Goal: Task Accomplishment & Management: Manage account settings

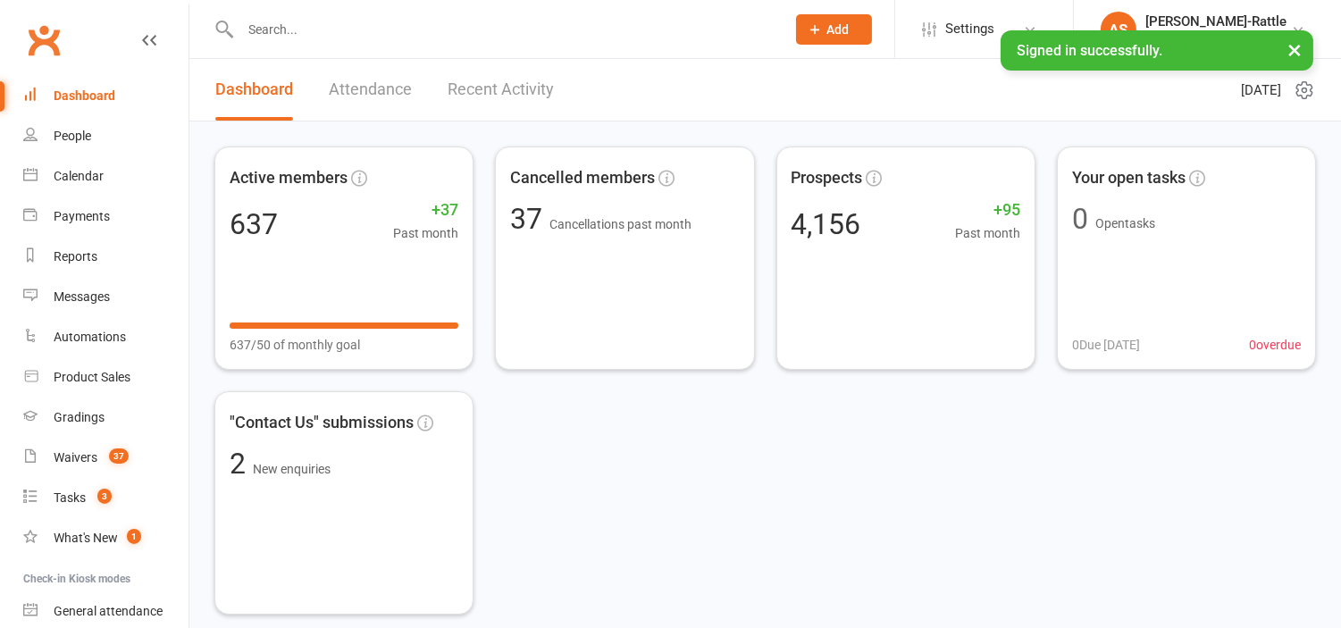
click at [480, 34] on input "text" at bounding box center [504, 29] width 538 height 25
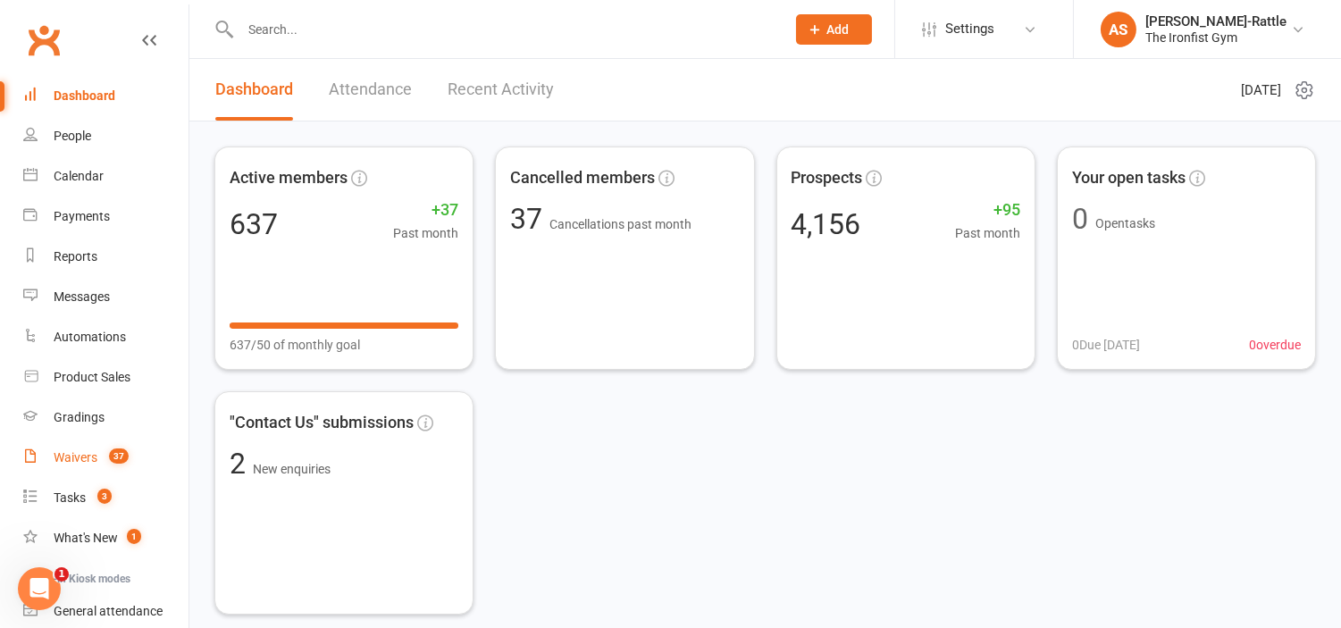
click at [101, 450] on count-badge "37" at bounding box center [114, 457] width 29 height 14
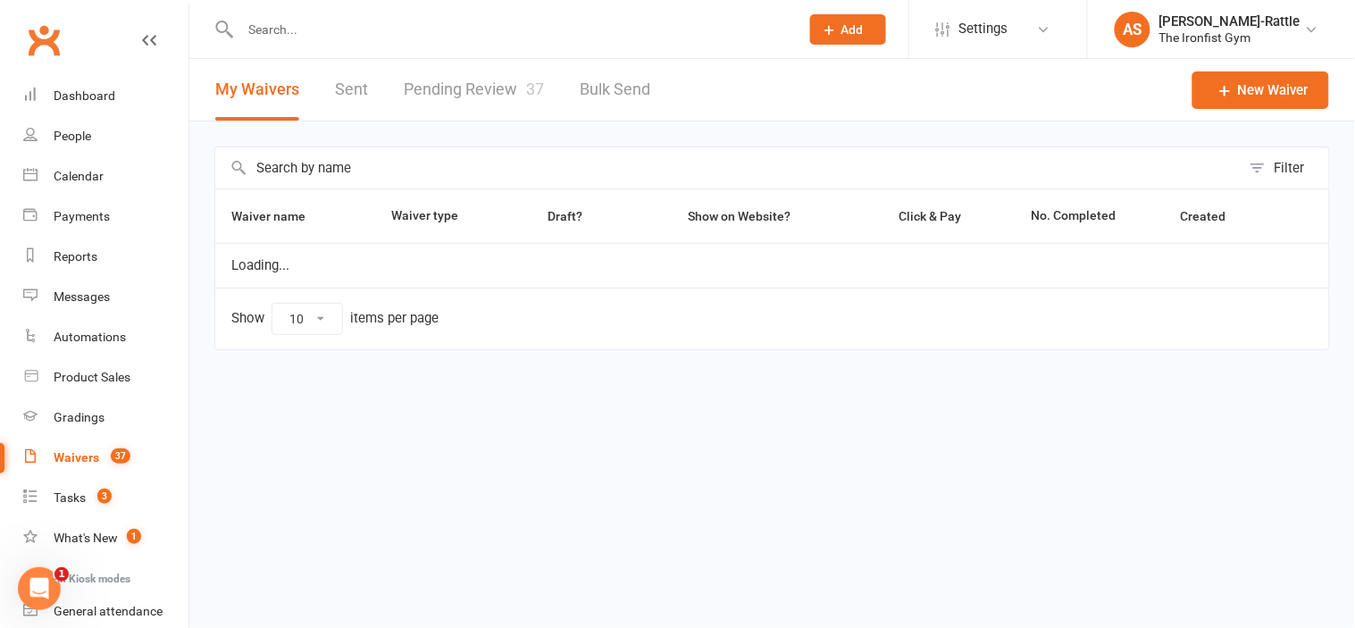
click at [472, 89] on link "Pending Review 37" at bounding box center [474, 90] width 140 height 62
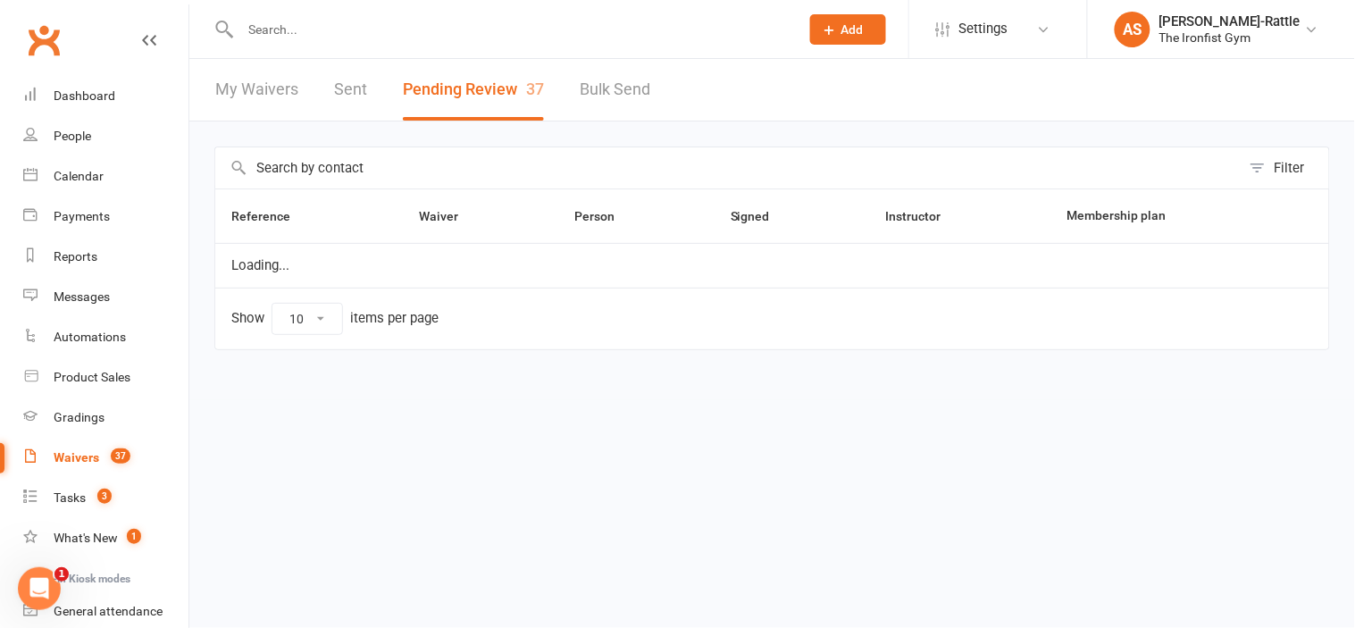
select select "50"
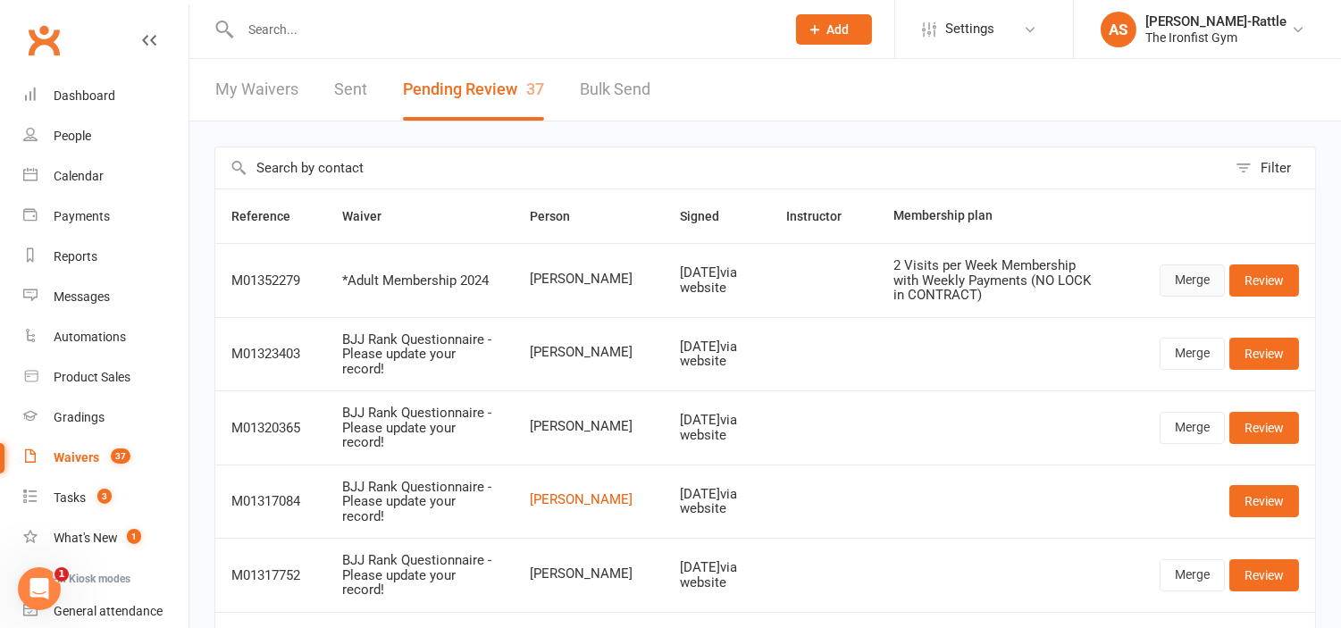
click at [1183, 273] on link "Merge" at bounding box center [1191, 280] width 65 height 32
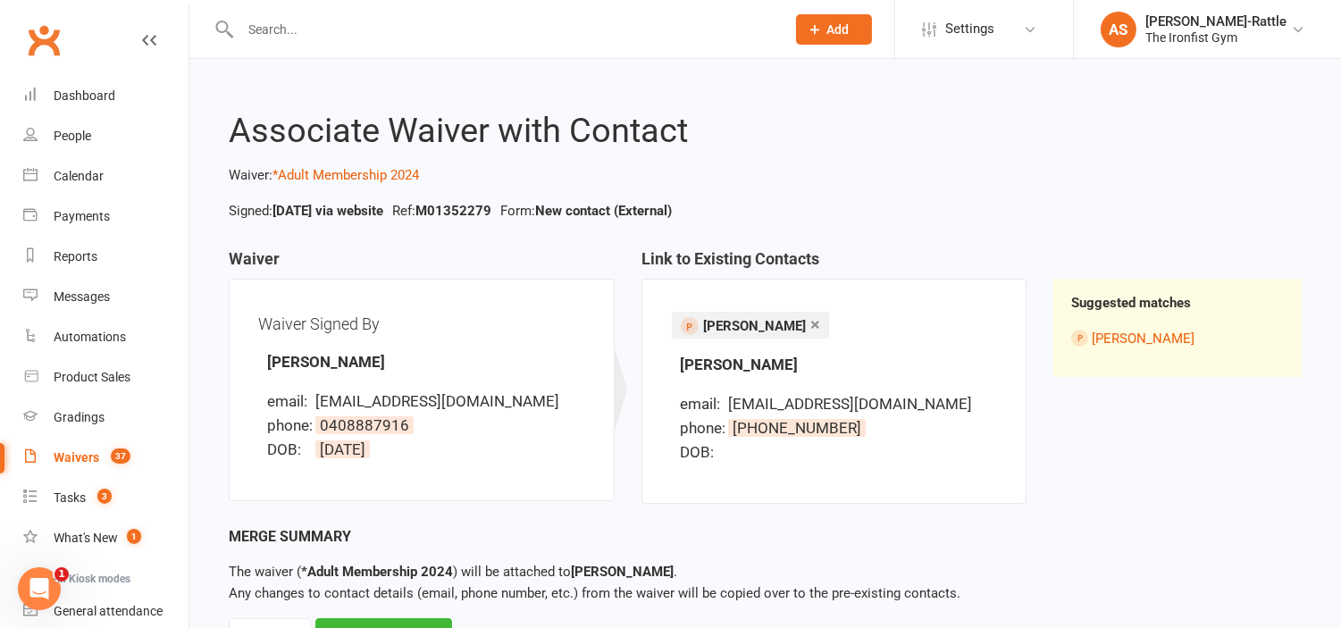
scroll to position [82, 0]
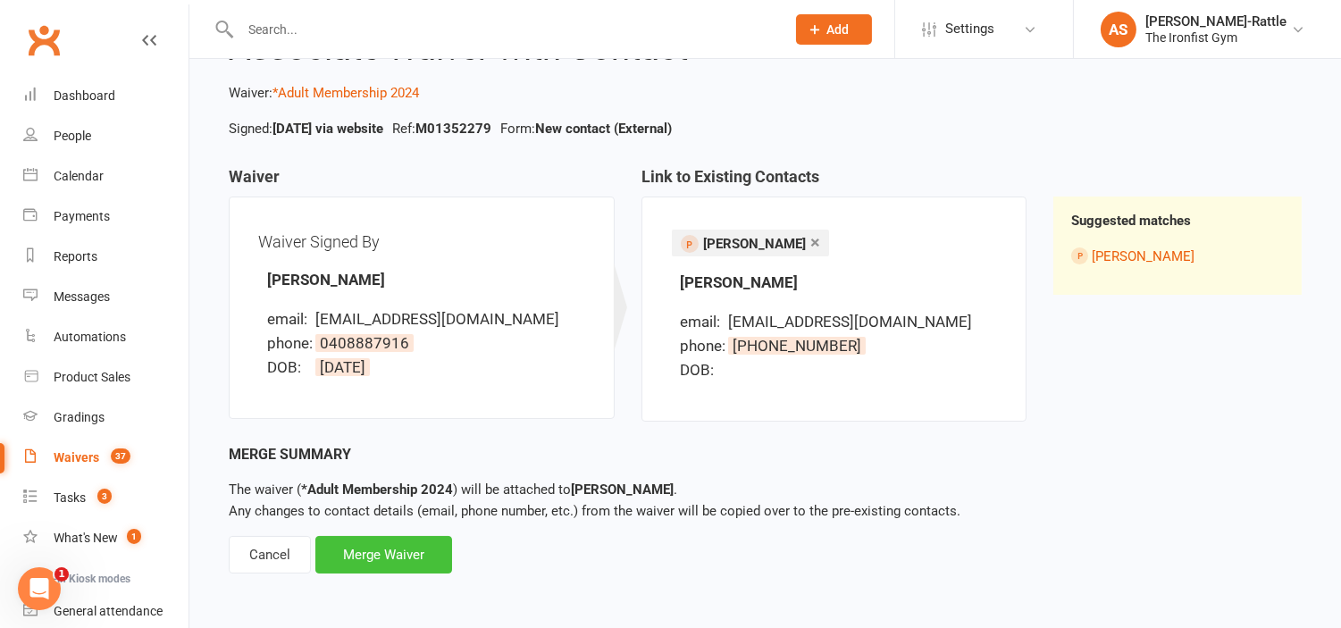
click at [406, 551] on div "Merge Waiver" at bounding box center [383, 555] width 137 height 38
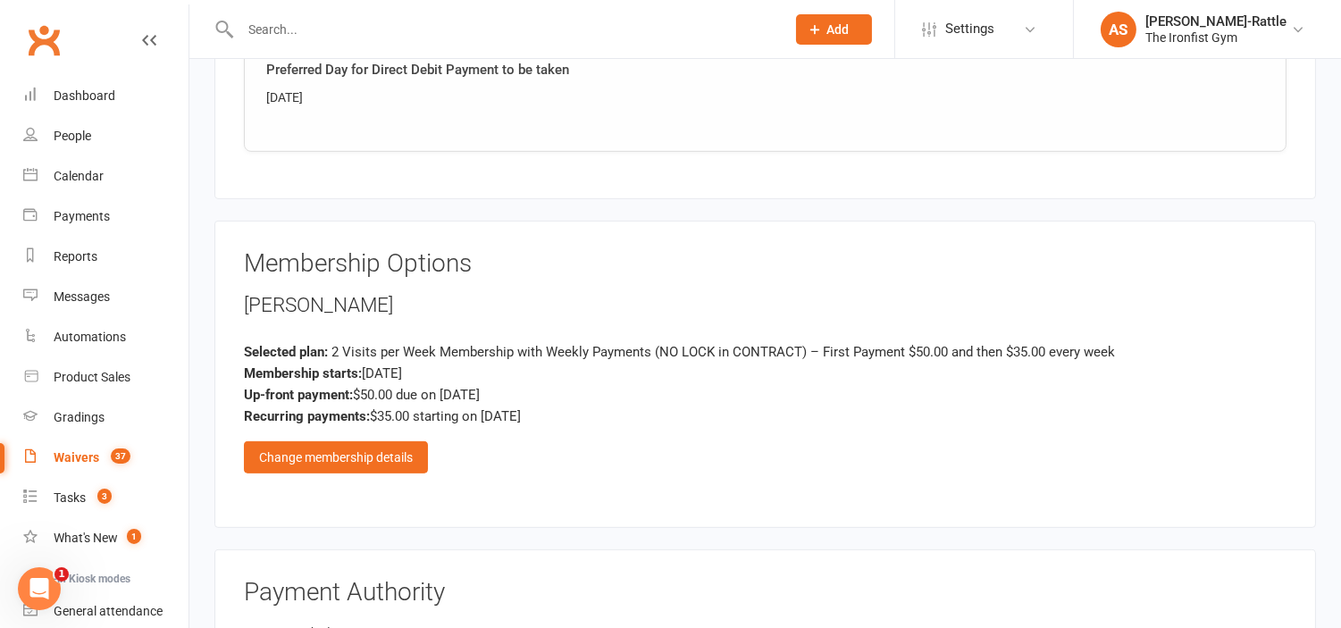
scroll to position [1436, 0]
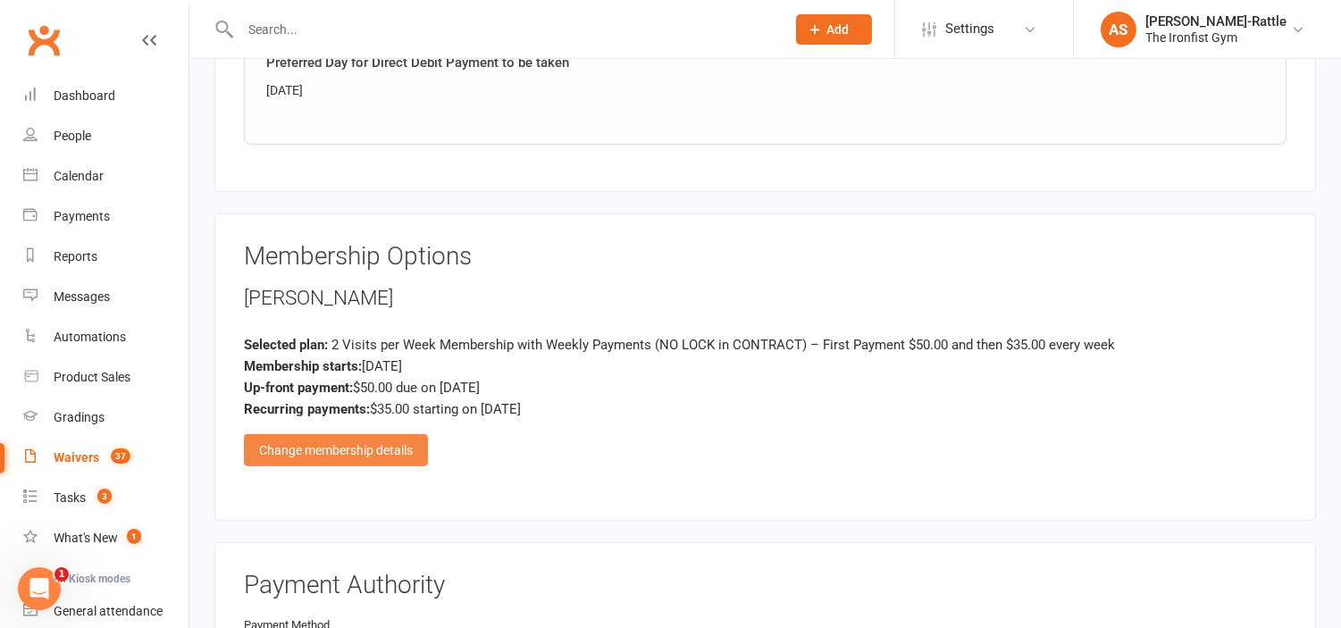
click at [351, 434] on div "Change membership details" at bounding box center [336, 450] width 184 height 32
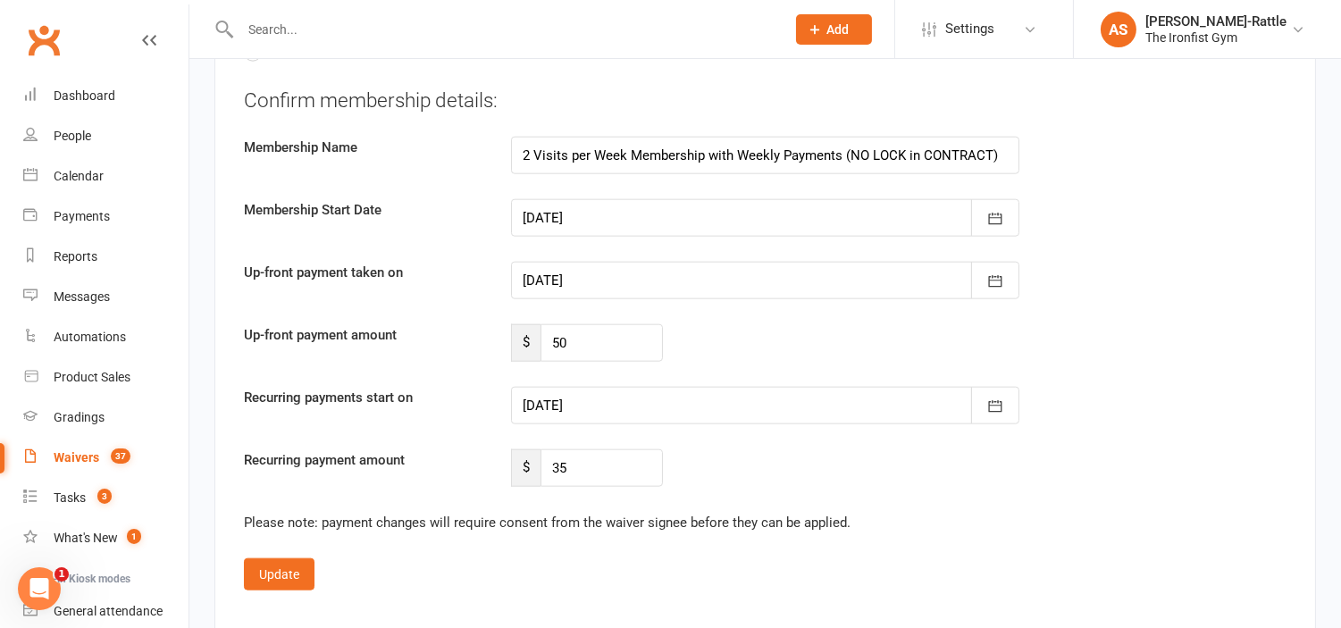
scroll to position [3773, 0]
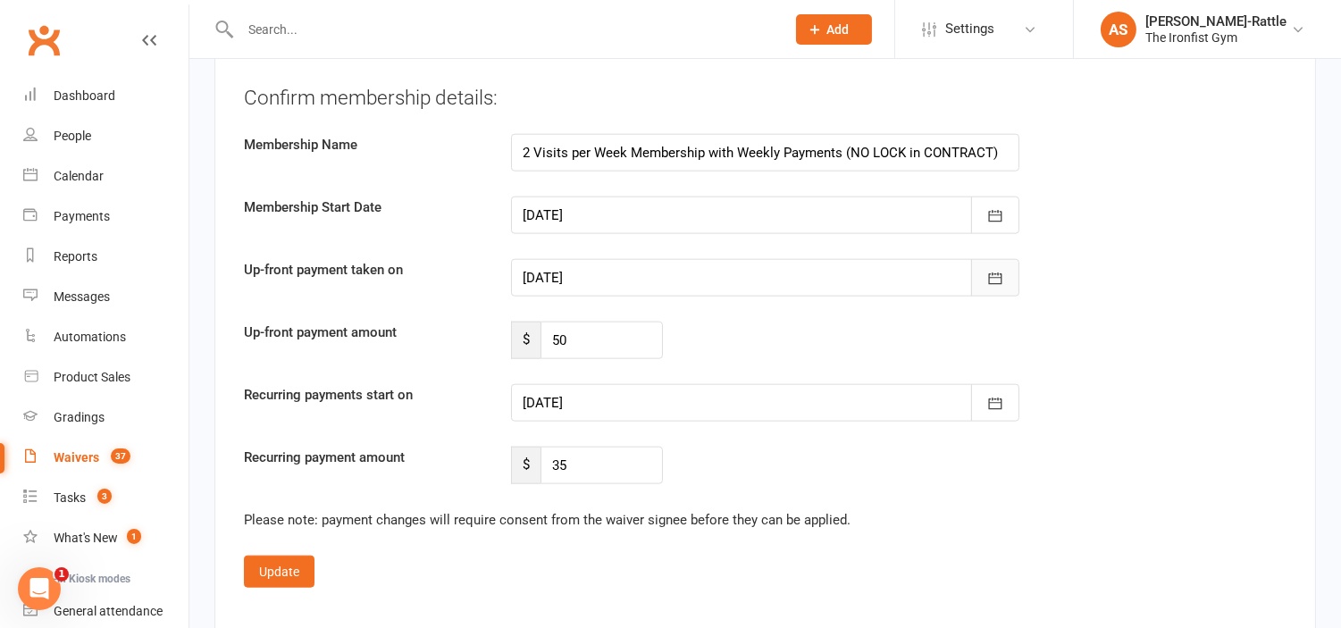
click at [1002, 275] on icon "button" at bounding box center [995, 279] width 18 height 18
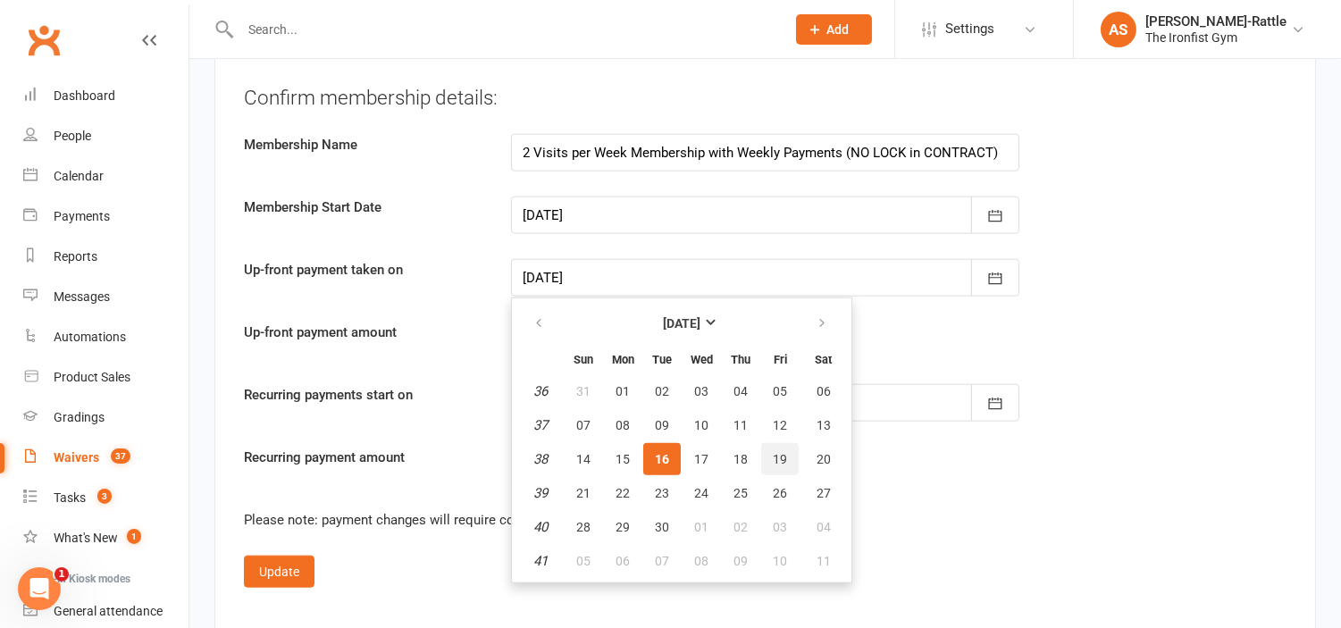
click at [773, 453] on span "19" at bounding box center [780, 459] width 14 height 14
type input "[DATE]"
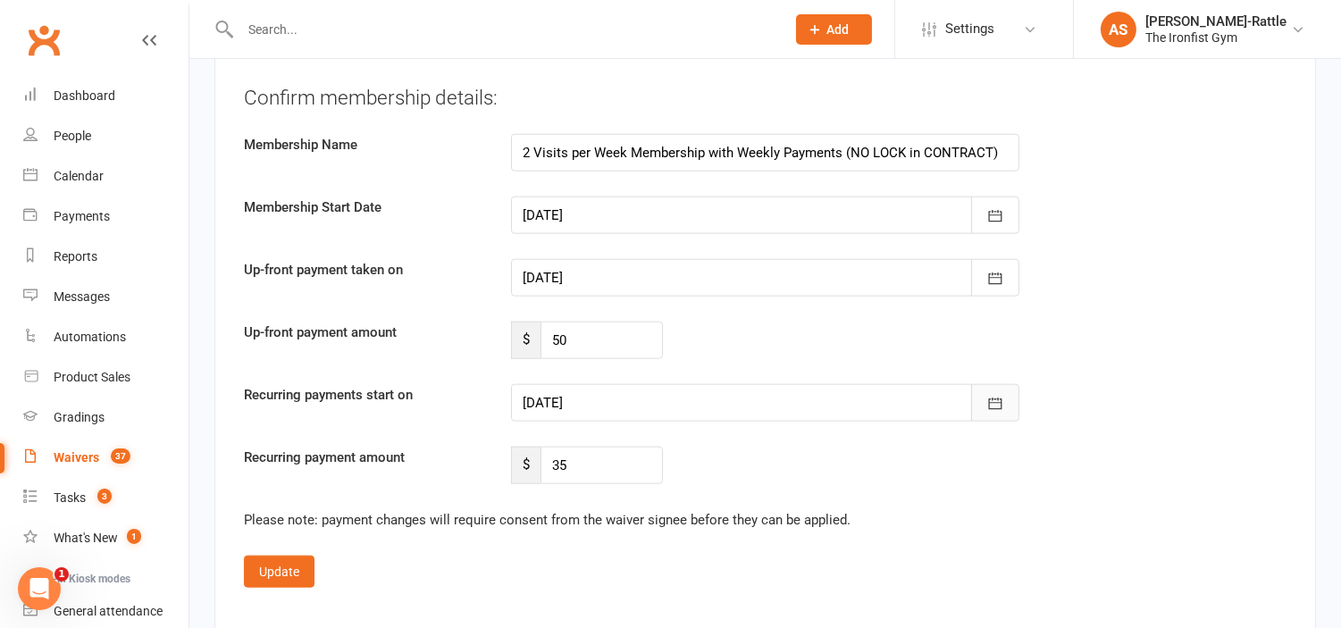
click at [998, 406] on icon "button" at bounding box center [995, 404] width 18 height 18
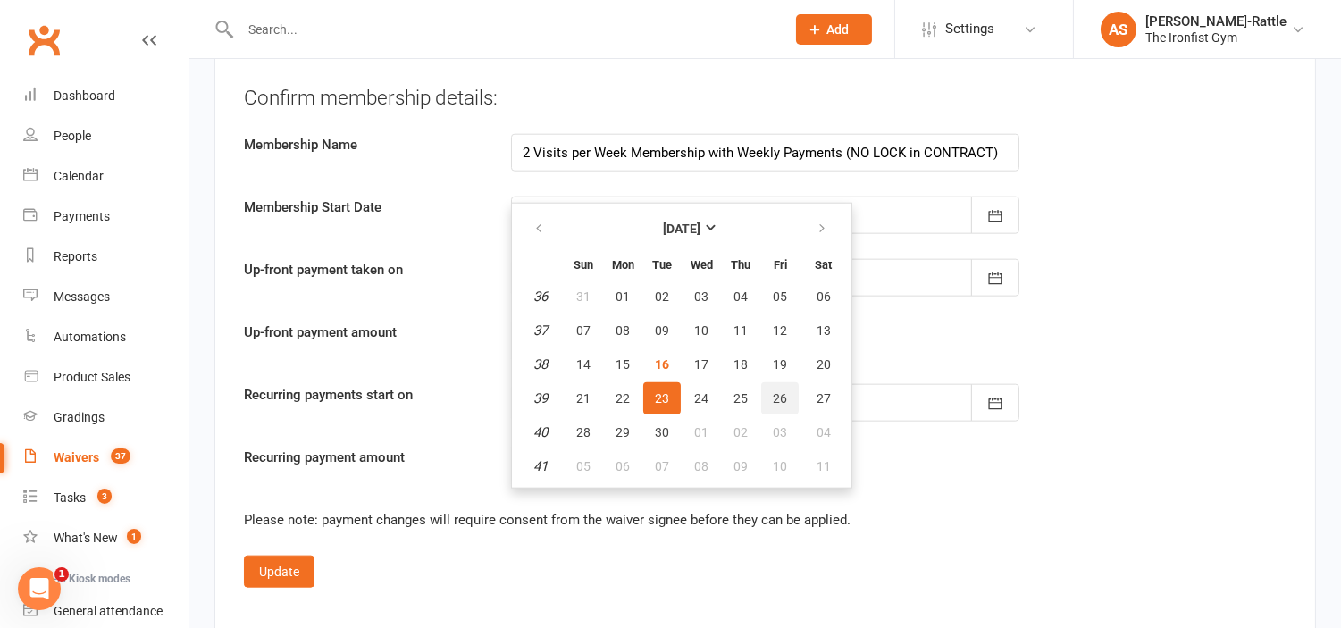
click at [773, 391] on span "26" at bounding box center [780, 398] width 14 height 14
type input "[DATE]"
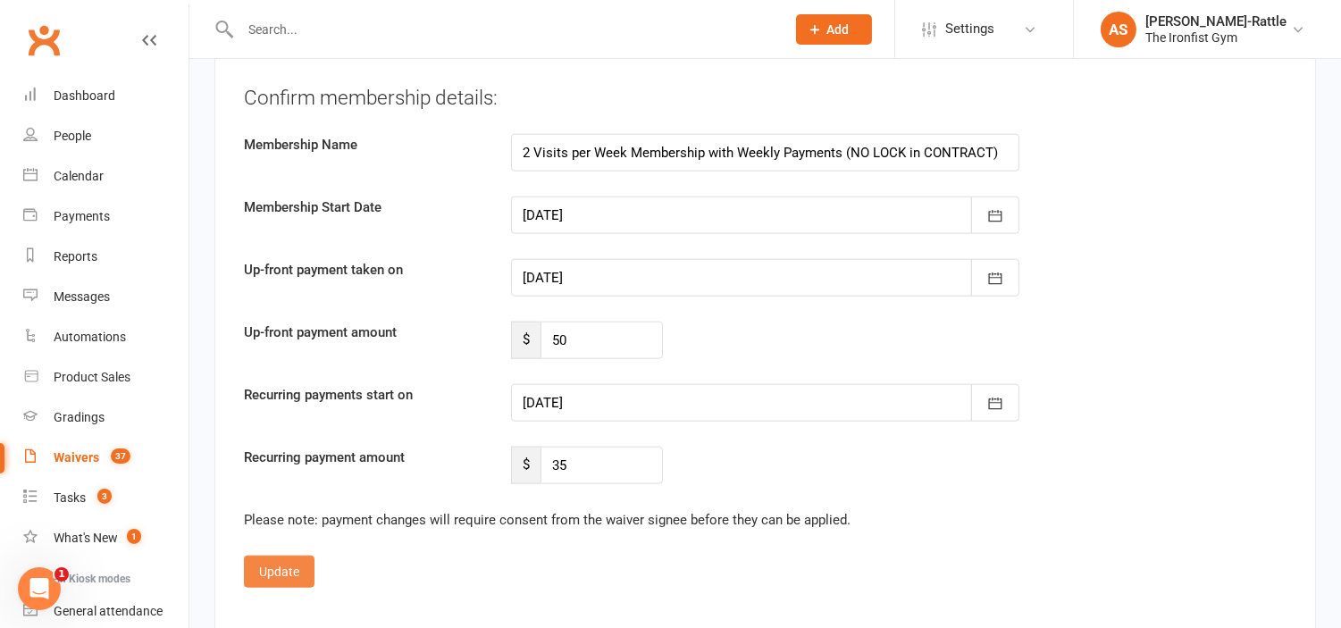
click at [296, 572] on button "Update" at bounding box center [279, 572] width 71 height 32
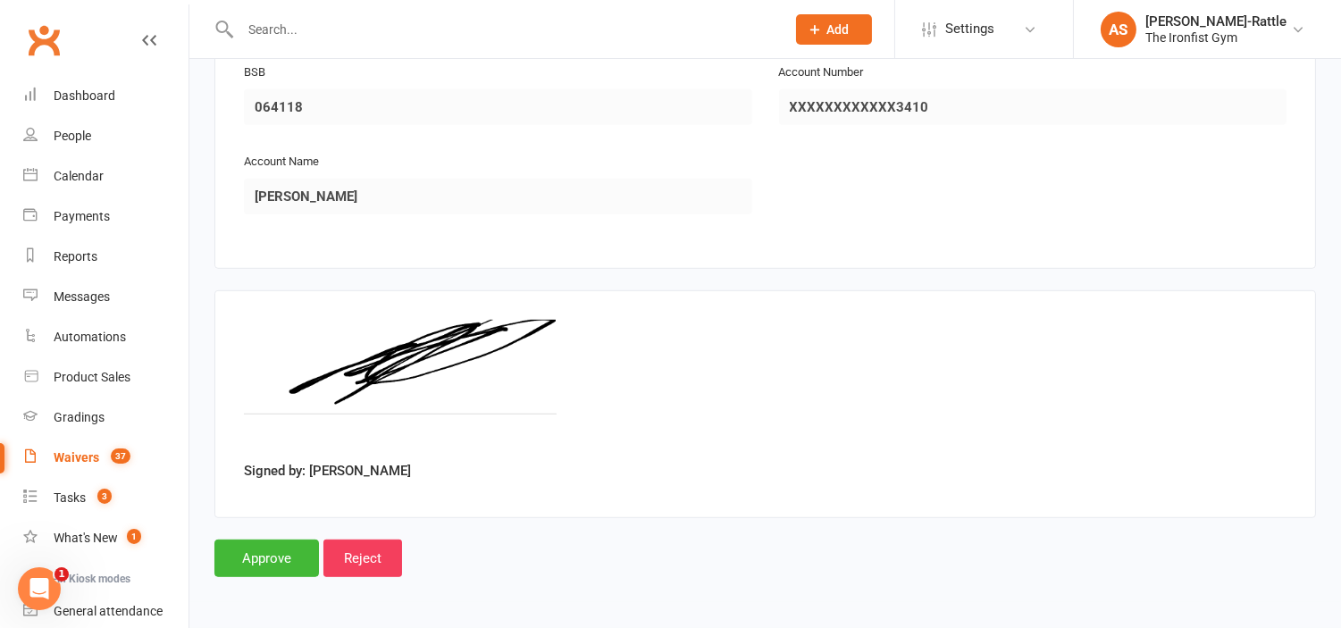
scroll to position [2072, 0]
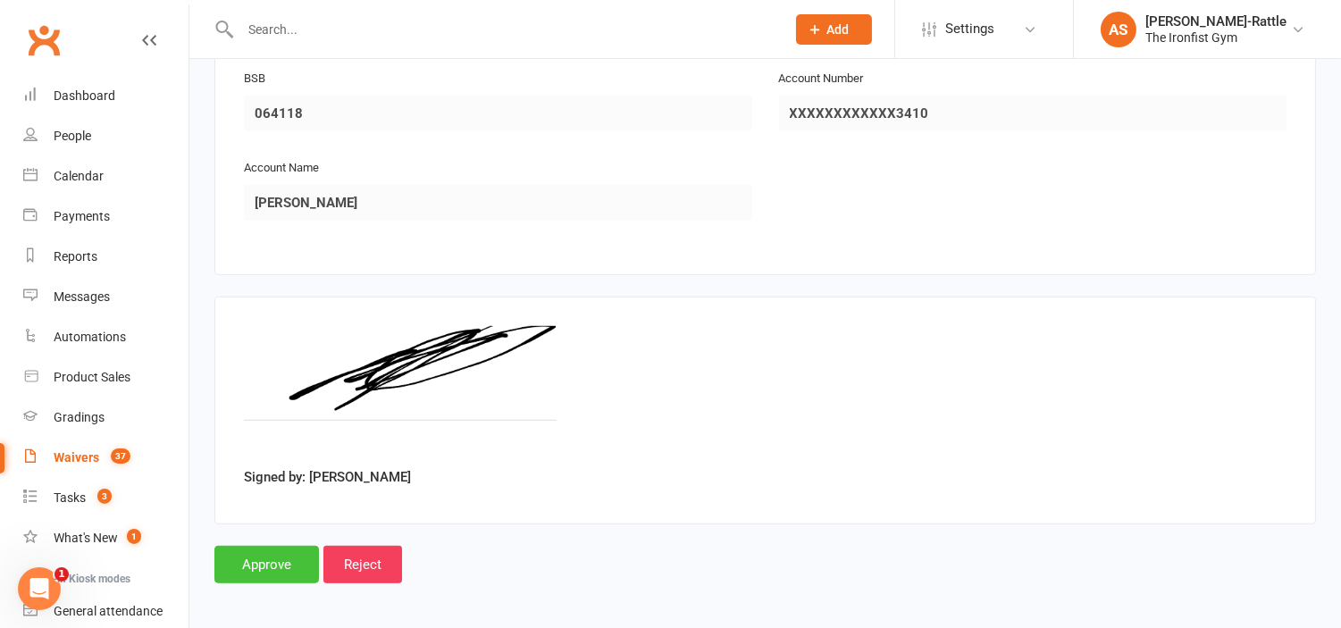
click at [281, 572] on input "Approve" at bounding box center [266, 565] width 105 height 38
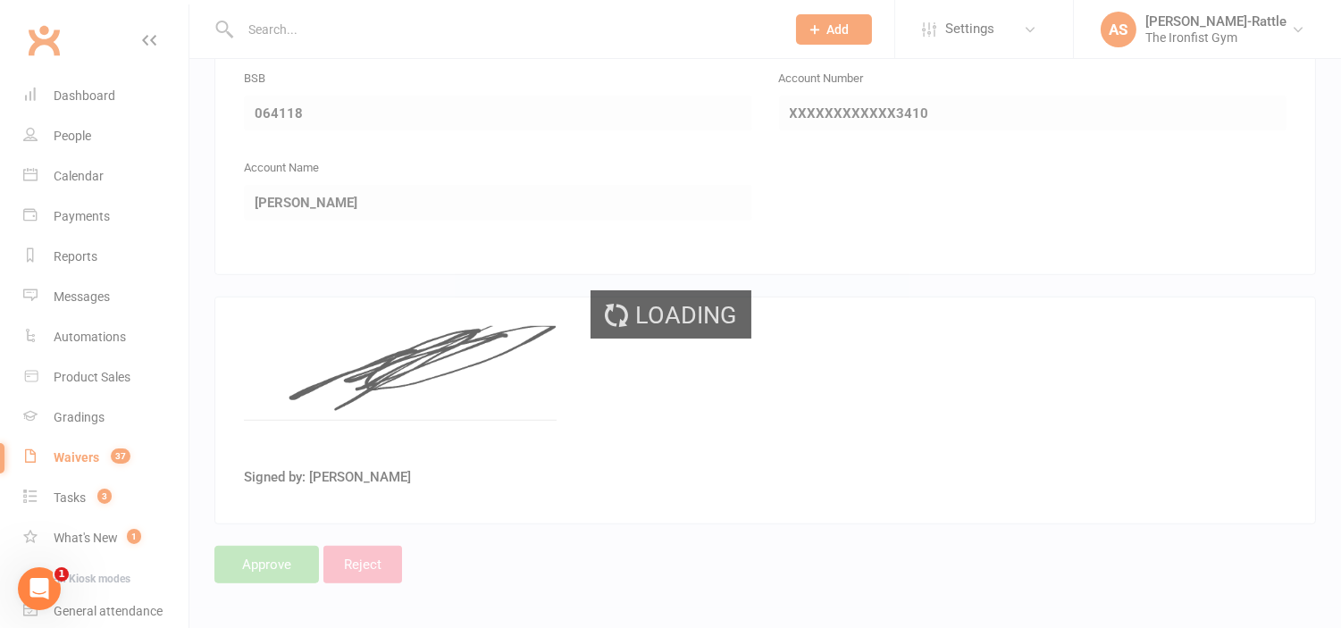
select select "50"
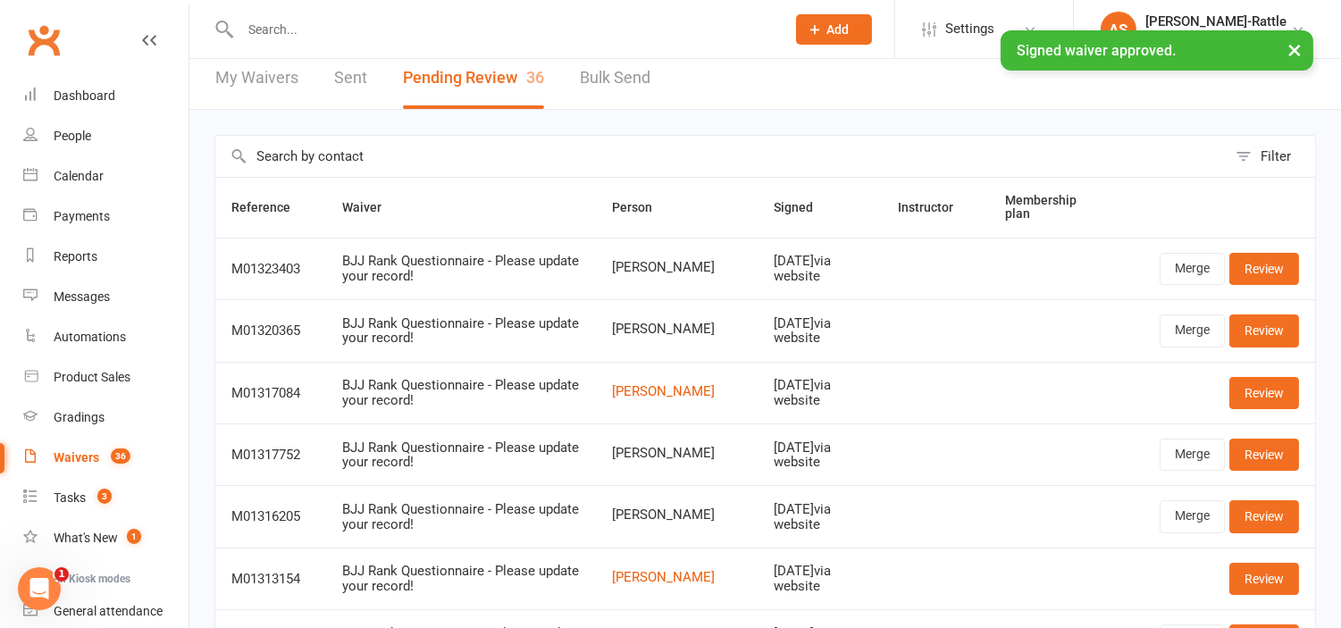
scroll to position [13, 0]
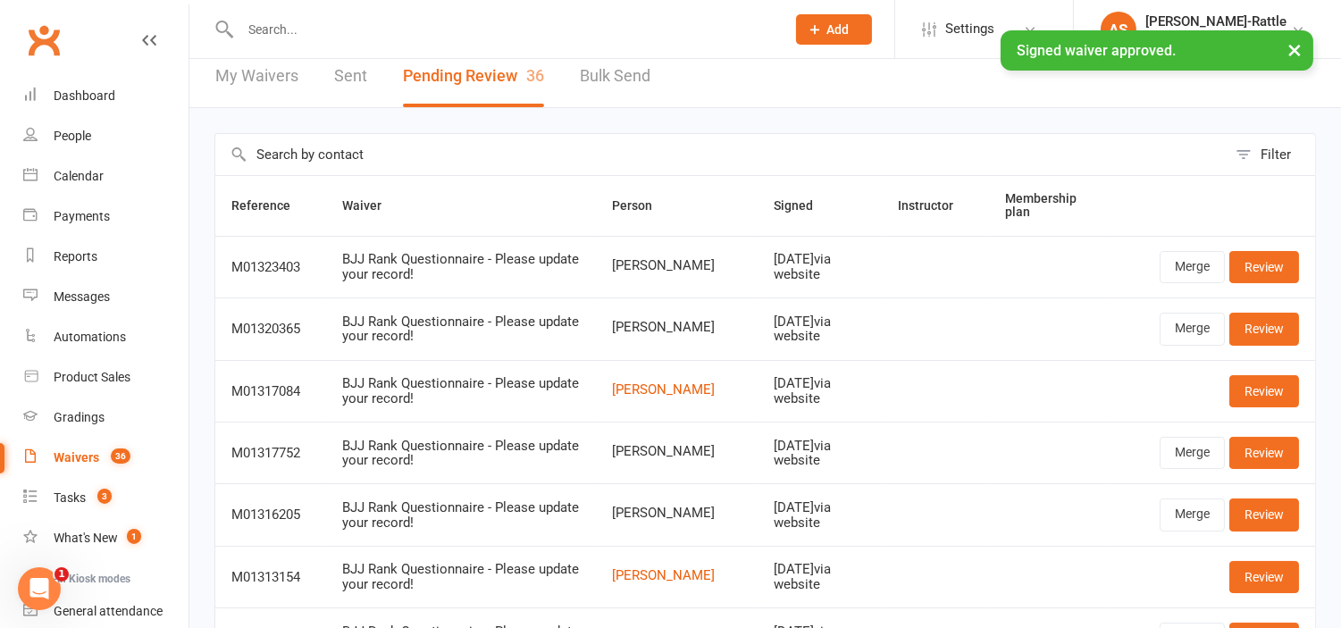
click at [288, 30] on div "× Signed waiver approved." at bounding box center [658, 30] width 1317 height 0
click at [270, 30] on div "× Signed waiver approved." at bounding box center [658, 30] width 1317 height 0
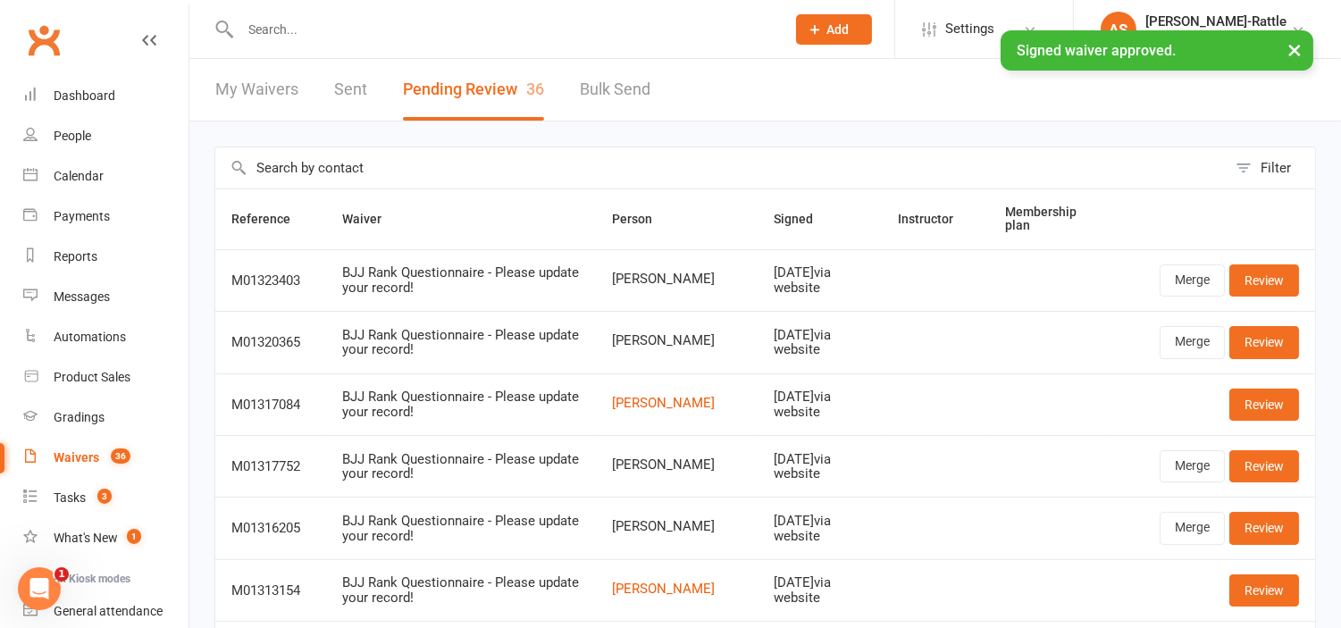
click at [256, 27] on input "text" at bounding box center [504, 29] width 538 height 25
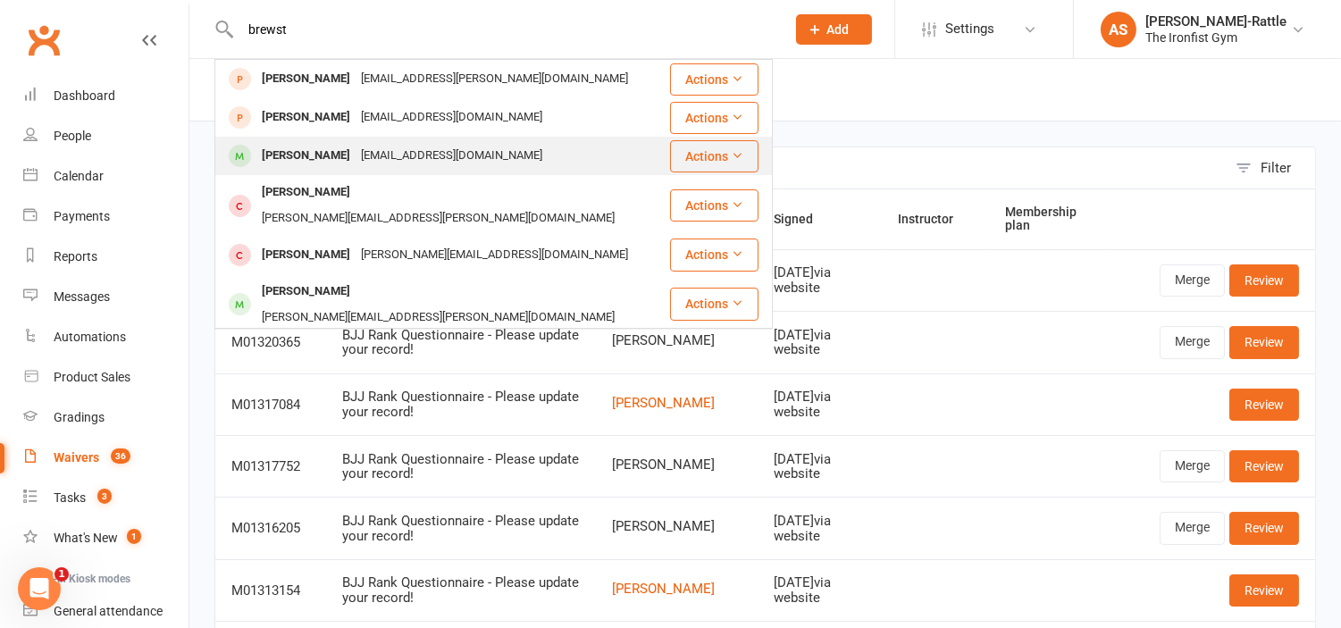
type input "brewst"
click at [290, 155] on div "[PERSON_NAME]" at bounding box center [305, 156] width 99 height 26
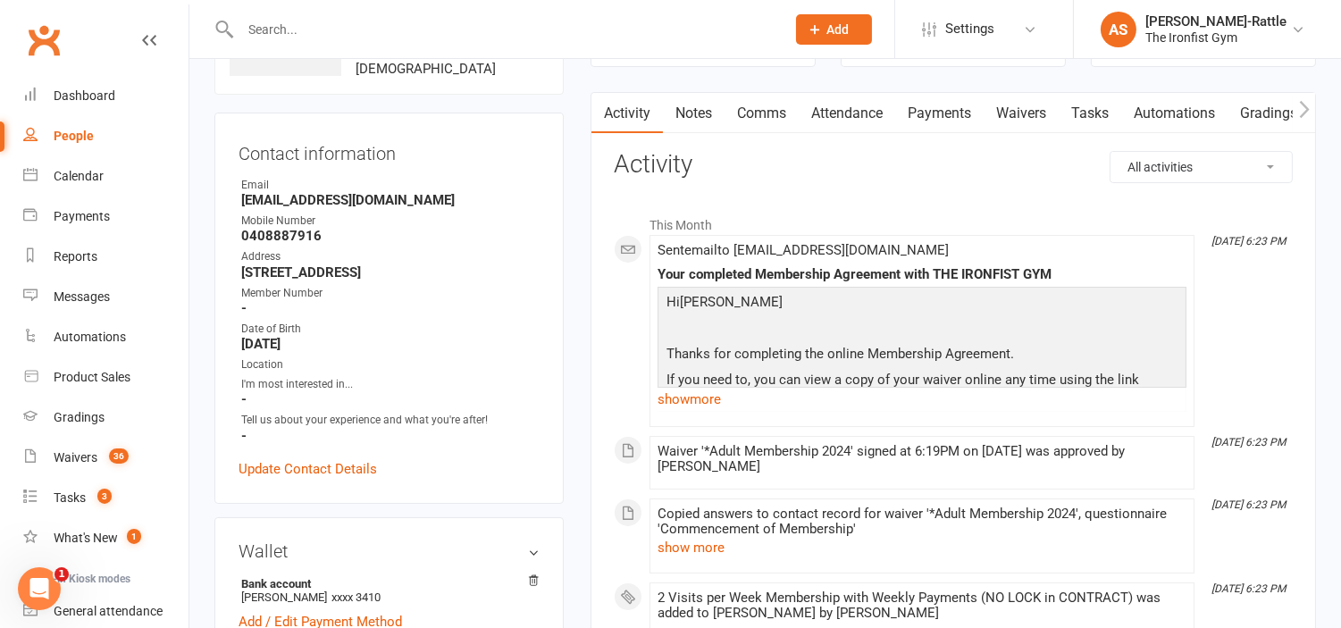
scroll to position [137, 0]
click at [326, 462] on link "Update Contact Details" at bounding box center [307, 466] width 138 height 21
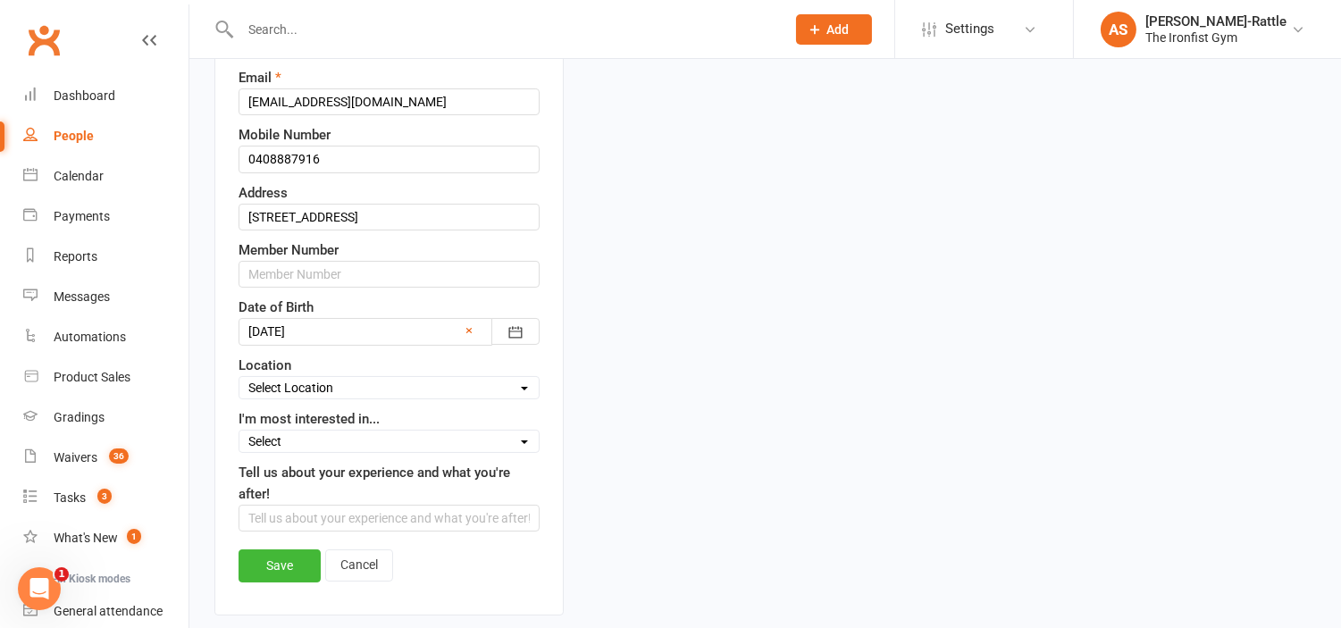
scroll to position [353, 0]
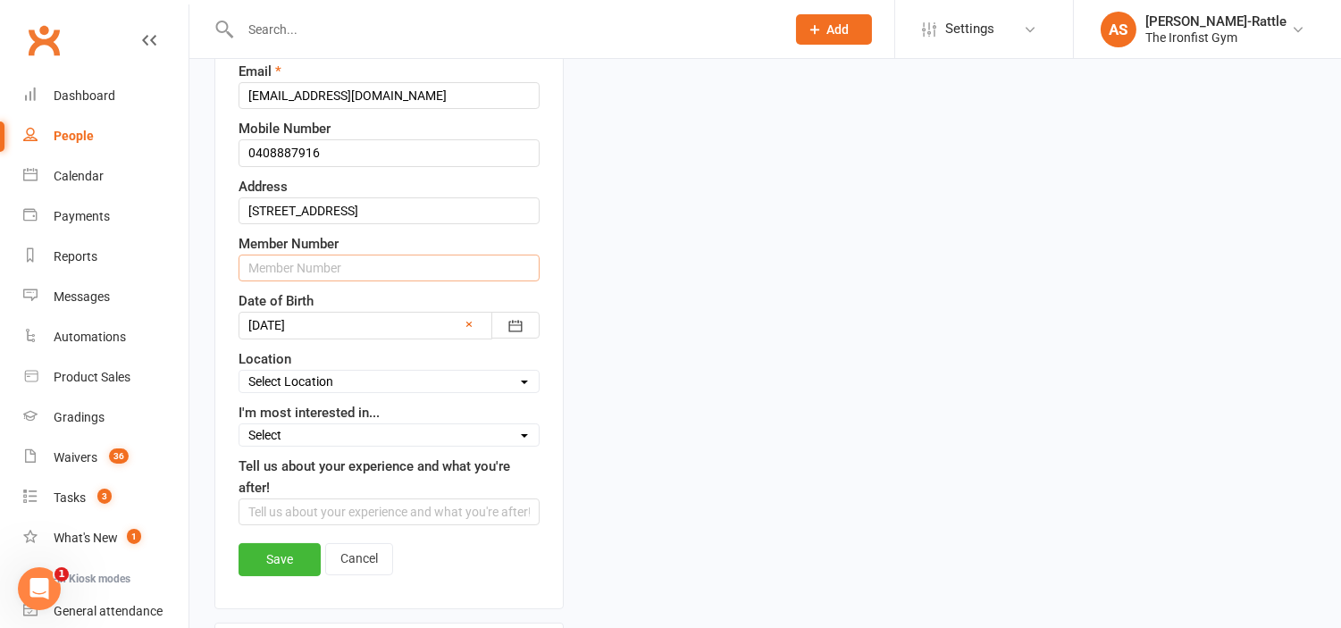
click at [299, 271] on input "text" at bounding box center [388, 268] width 301 height 27
type input "2554"
click at [284, 556] on link "Save" at bounding box center [279, 559] width 82 height 32
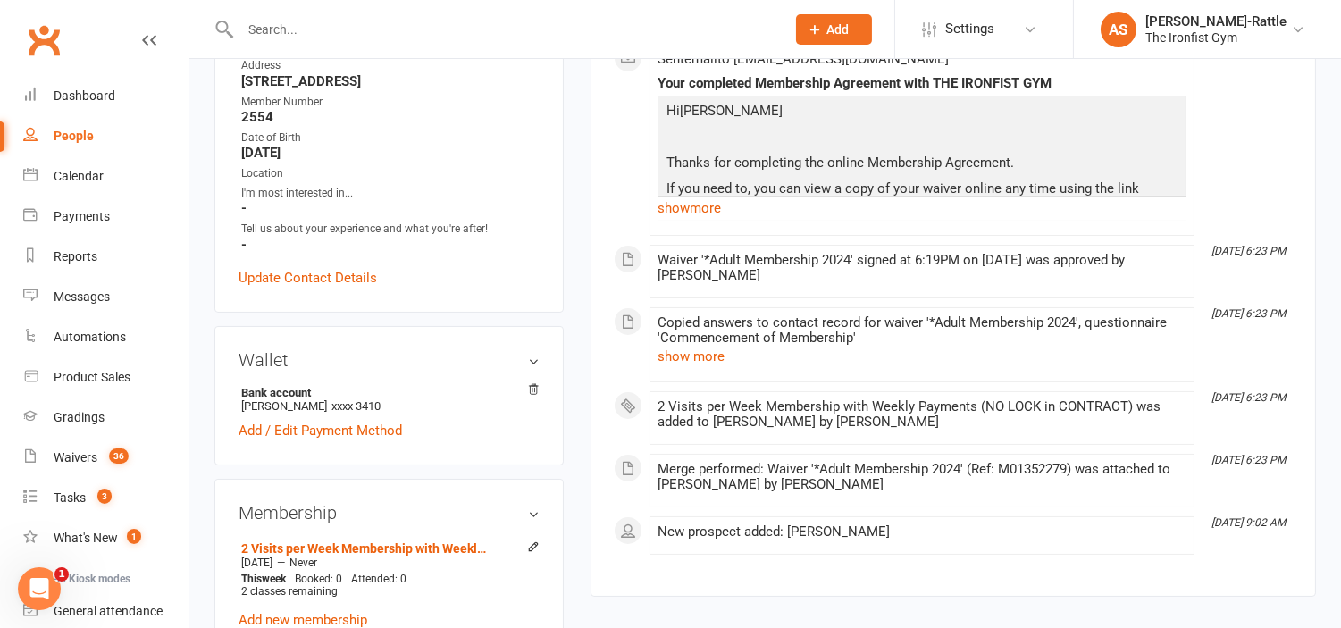
scroll to position [0, 0]
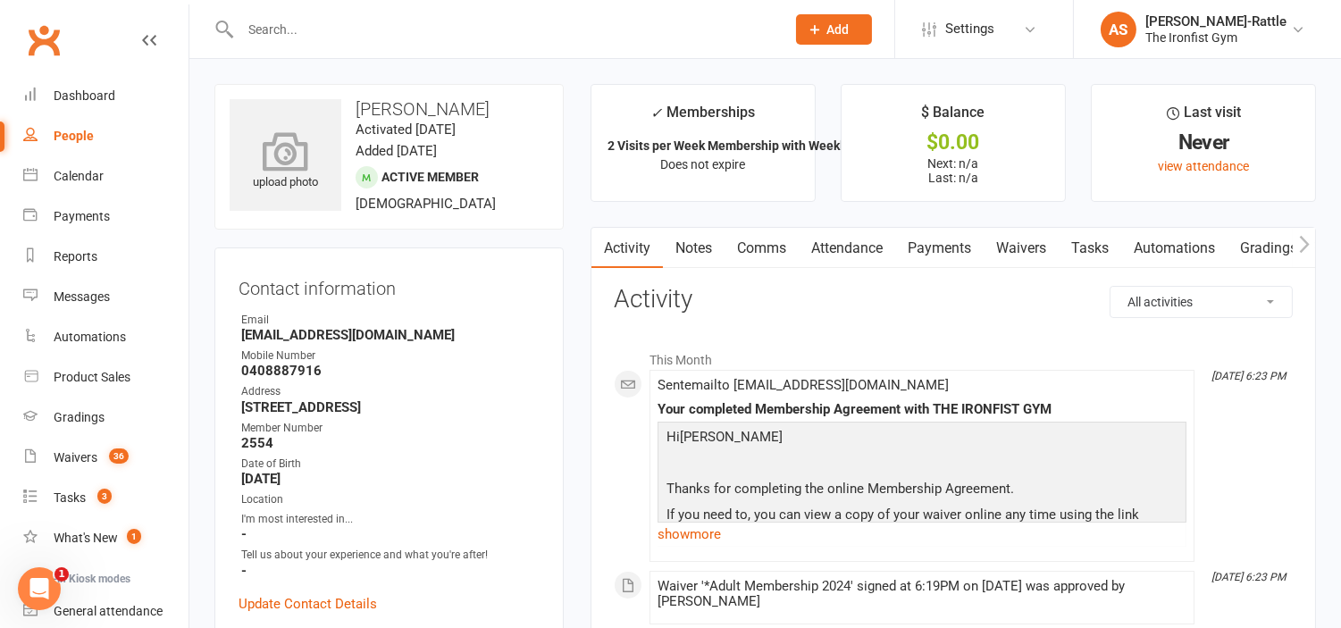
click at [295, 155] on icon at bounding box center [285, 150] width 123 height 39
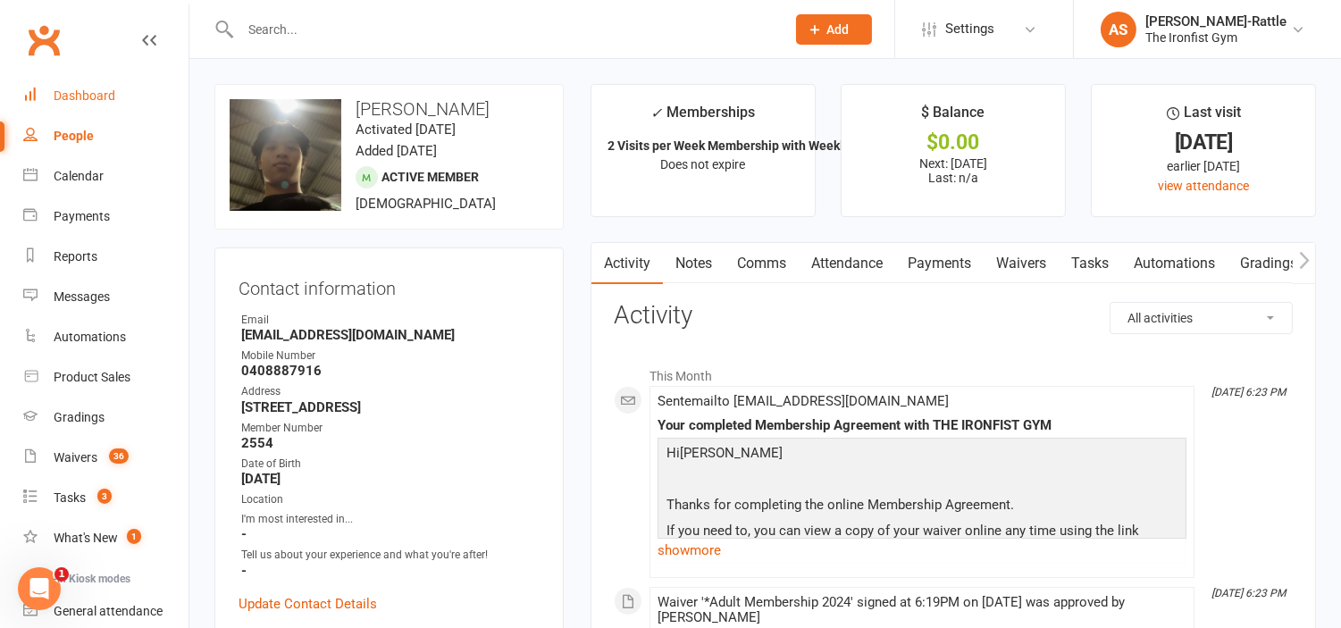
click at [96, 94] on div "Dashboard" at bounding box center [85, 95] width 62 height 14
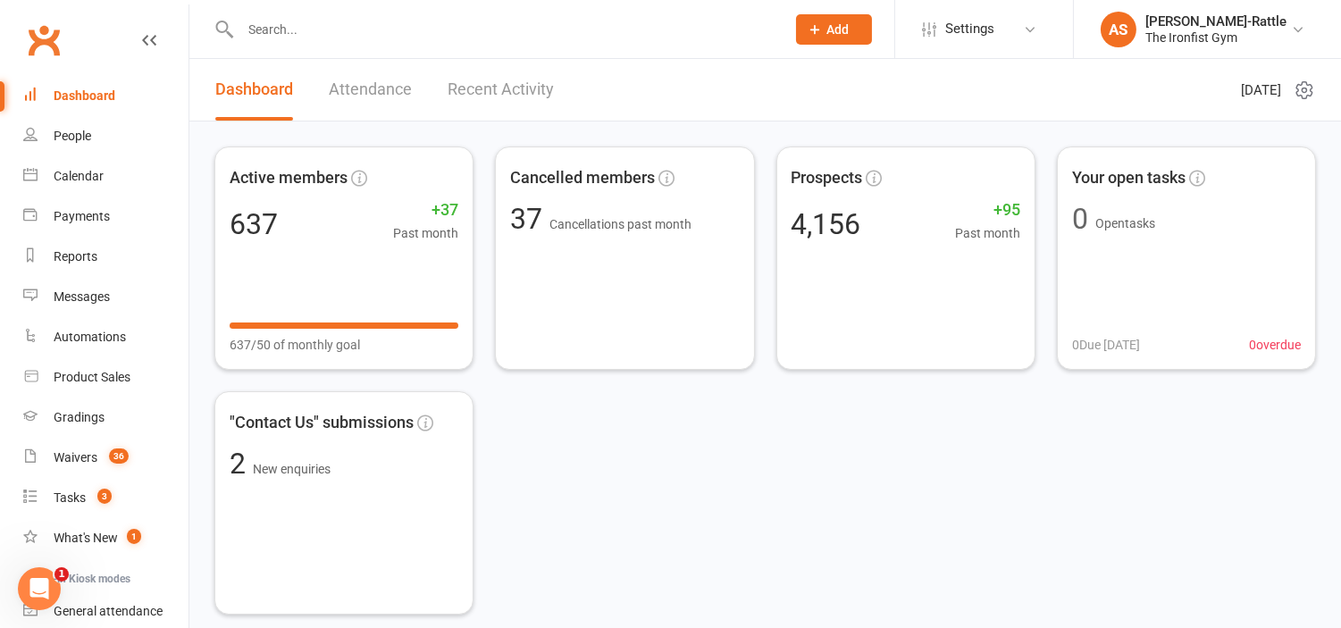
click at [83, 83] on link "Dashboard" at bounding box center [105, 96] width 165 height 40
click at [279, 24] on input "text" at bounding box center [504, 29] width 538 height 25
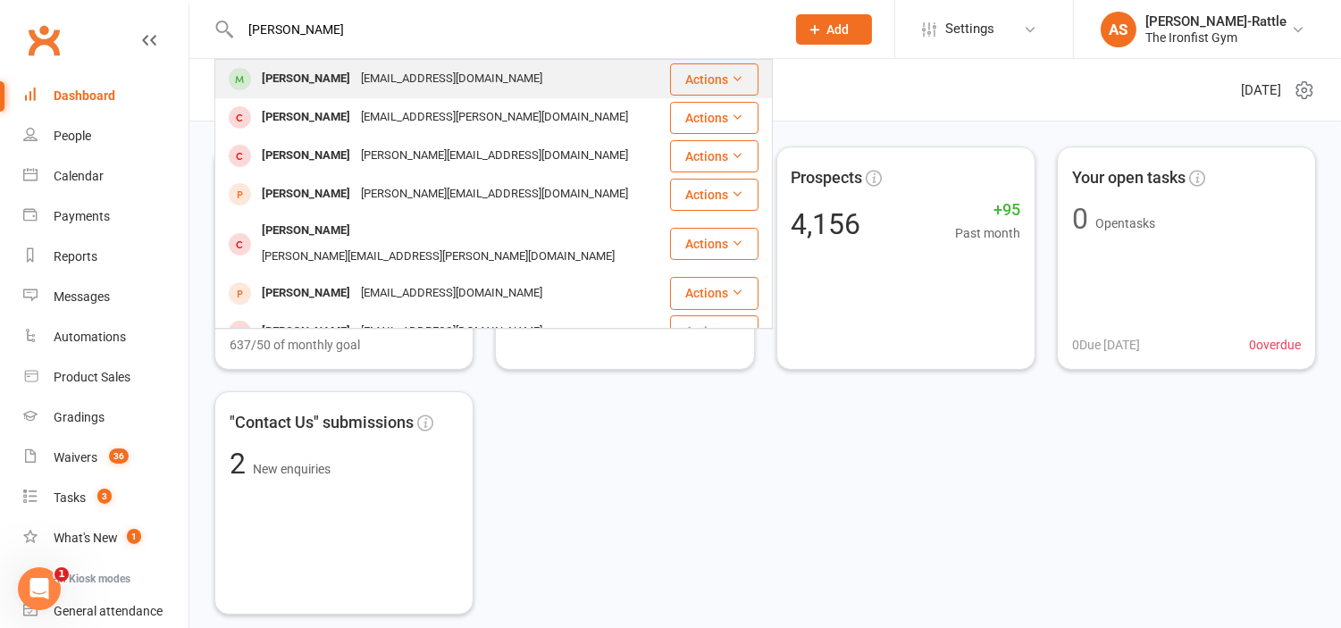
type input "[PERSON_NAME]"
click at [436, 69] on div "[EMAIL_ADDRESS][DOMAIN_NAME]" at bounding box center [451, 79] width 192 height 26
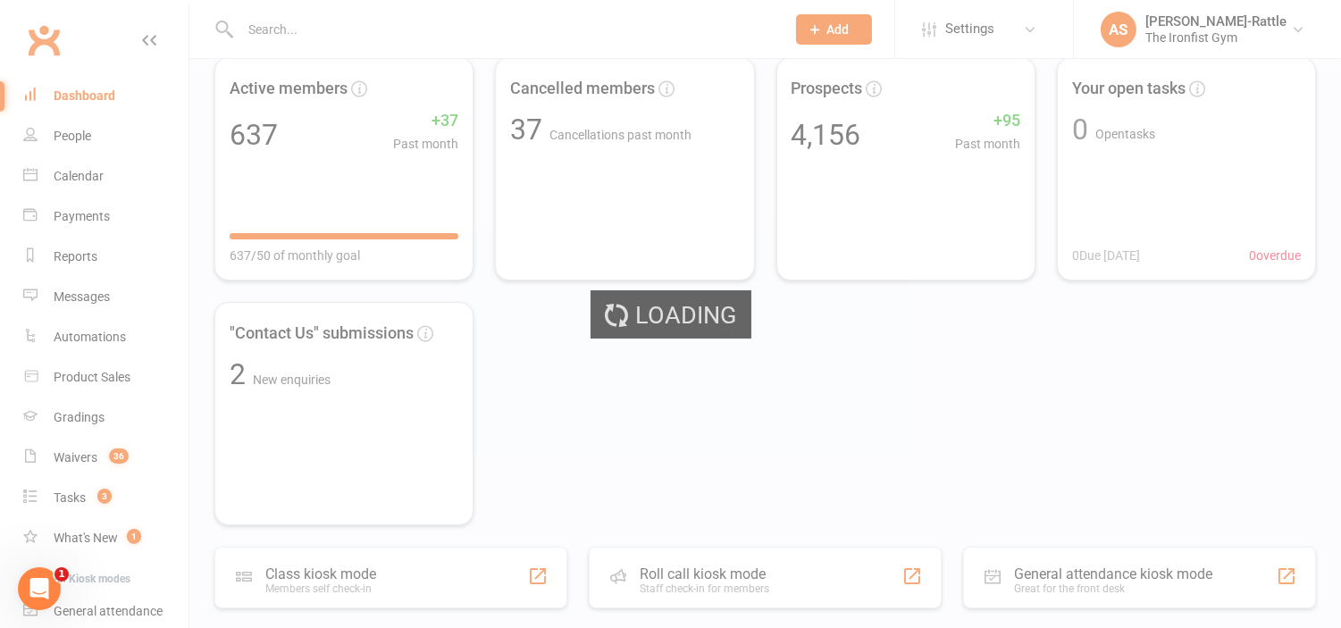
scroll to position [92, 0]
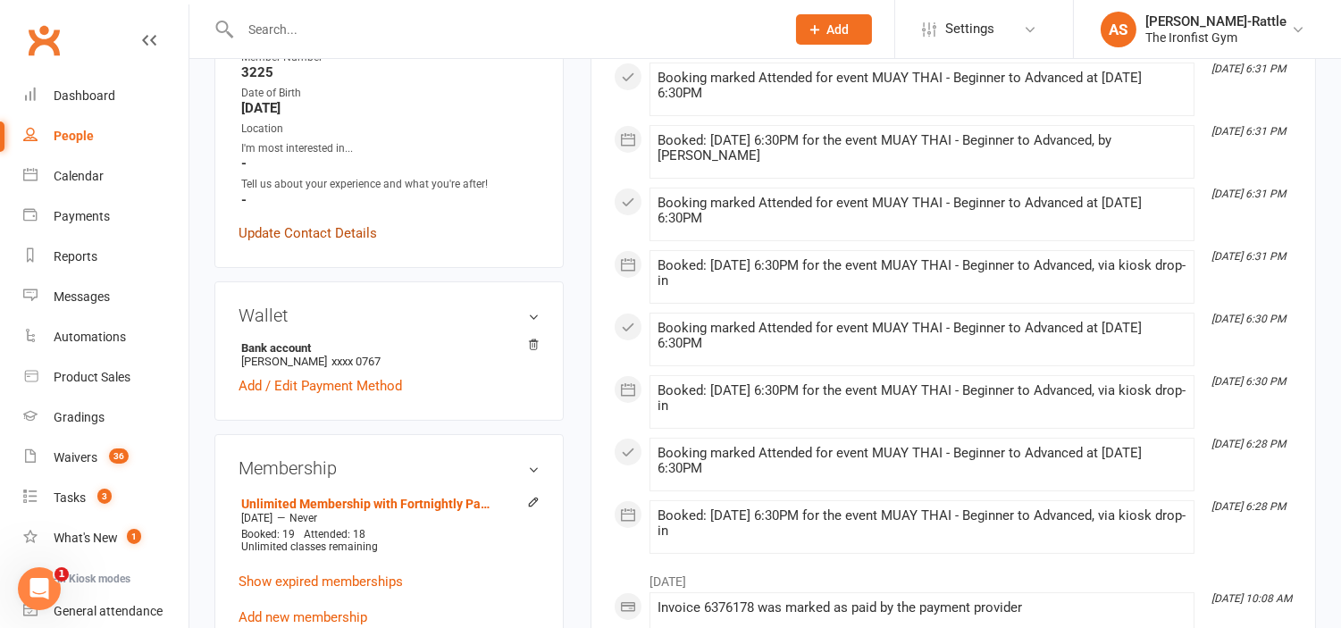
click at [318, 230] on link "Update Contact Details" at bounding box center [307, 232] width 138 height 21
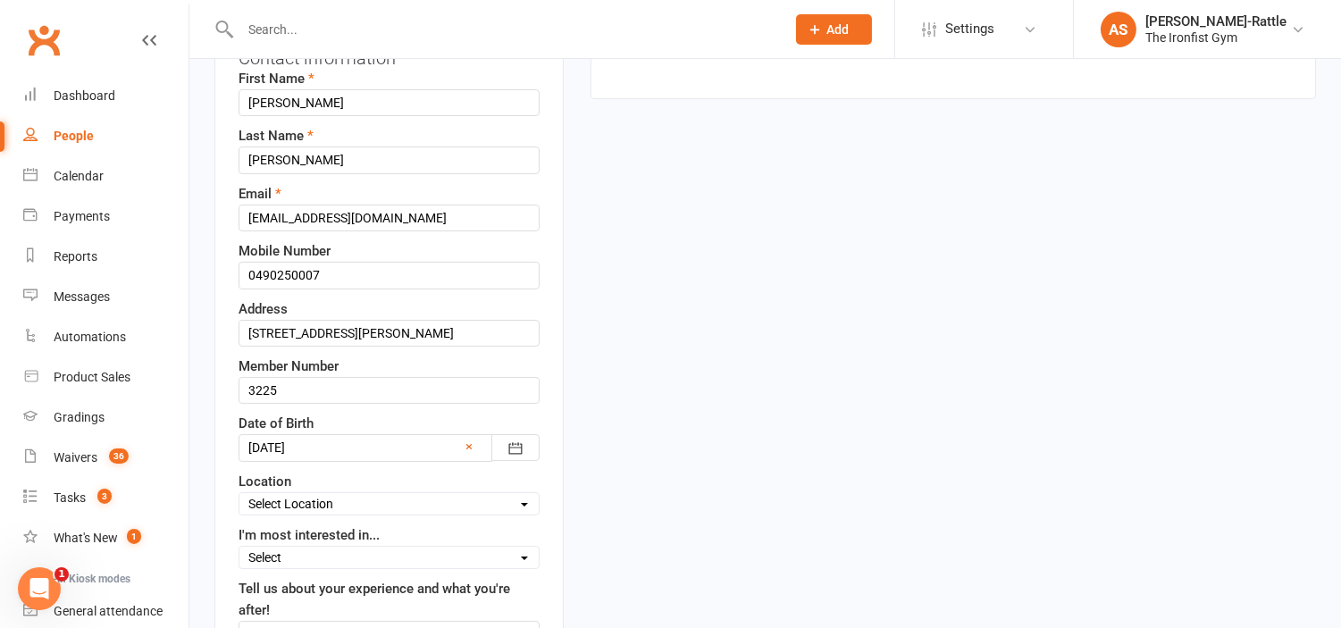
scroll to position [282, 0]
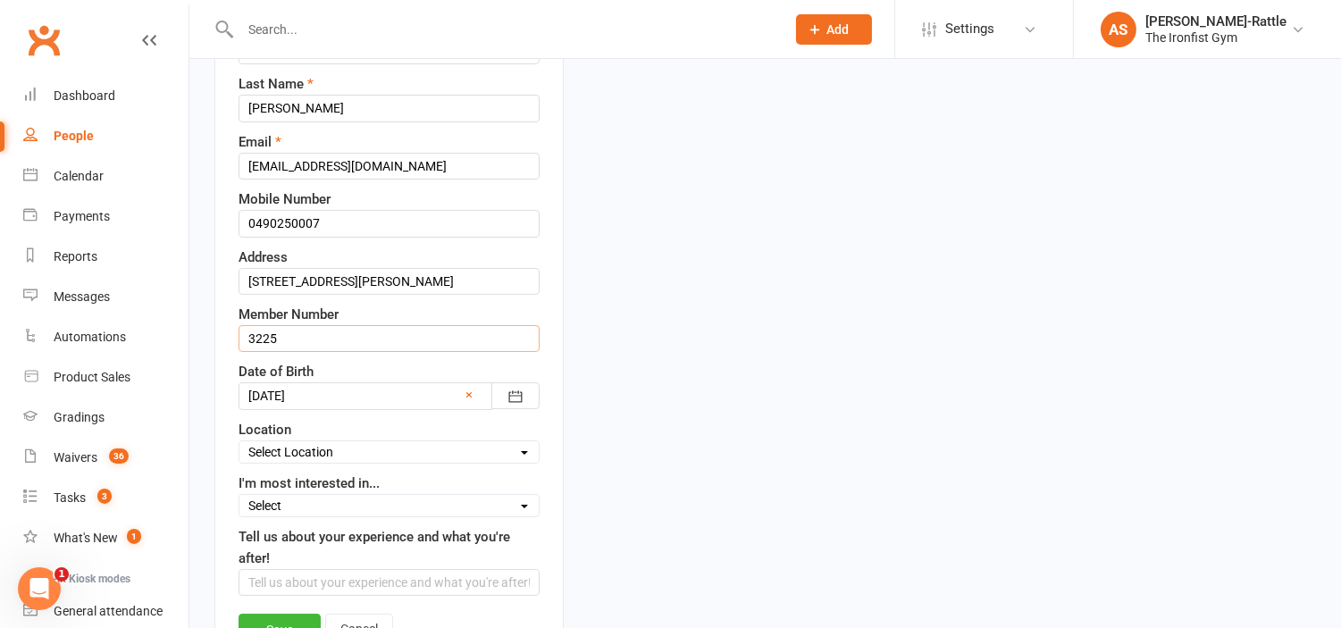
click at [281, 337] on input "3225" at bounding box center [388, 338] width 301 height 27
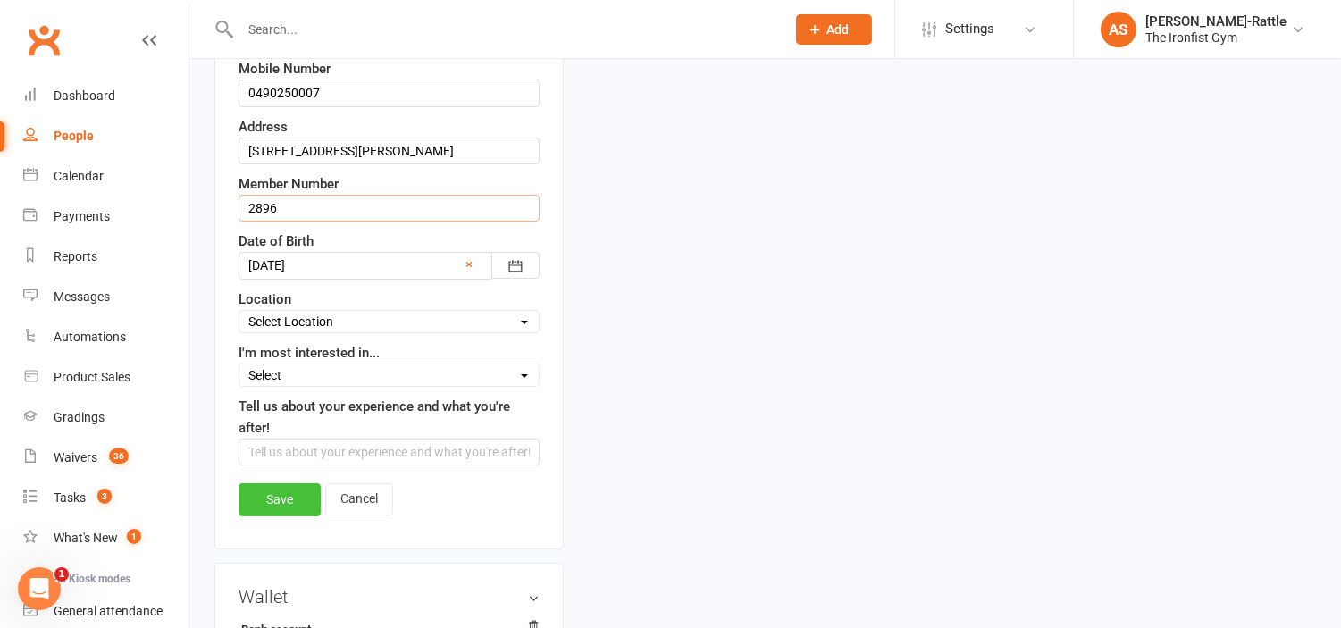
scroll to position [414, 0]
type input "2896"
click at [282, 501] on link "Save" at bounding box center [279, 498] width 82 height 32
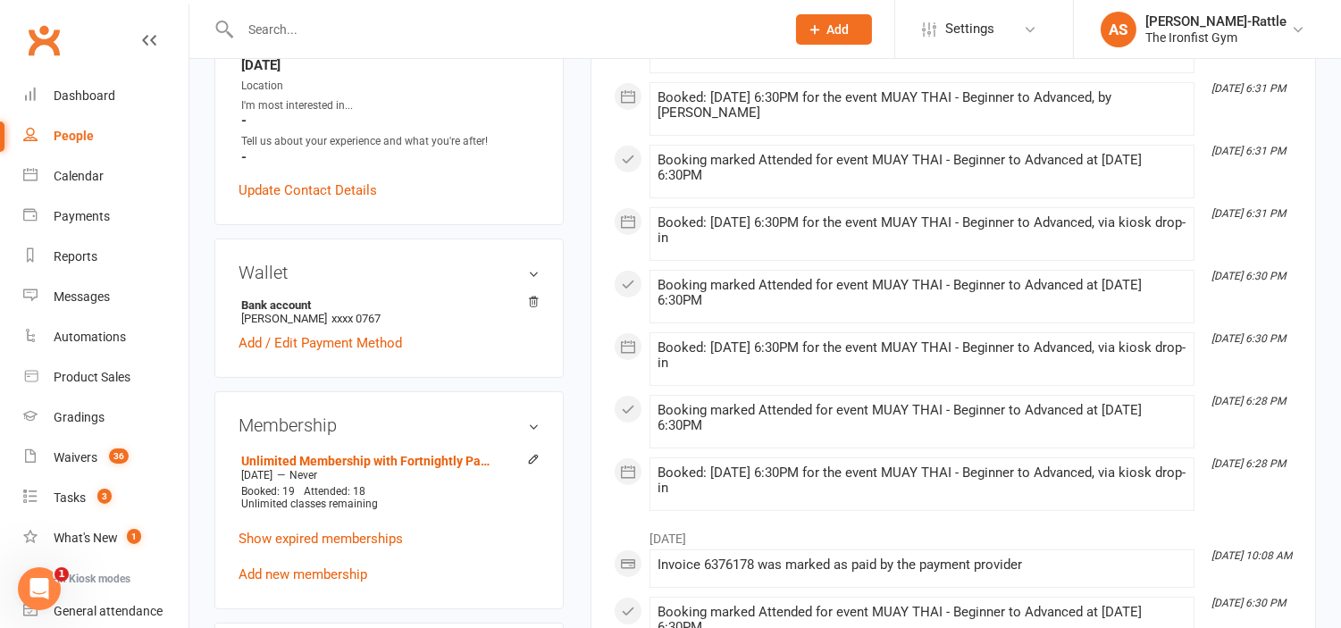
scroll to position [962, 0]
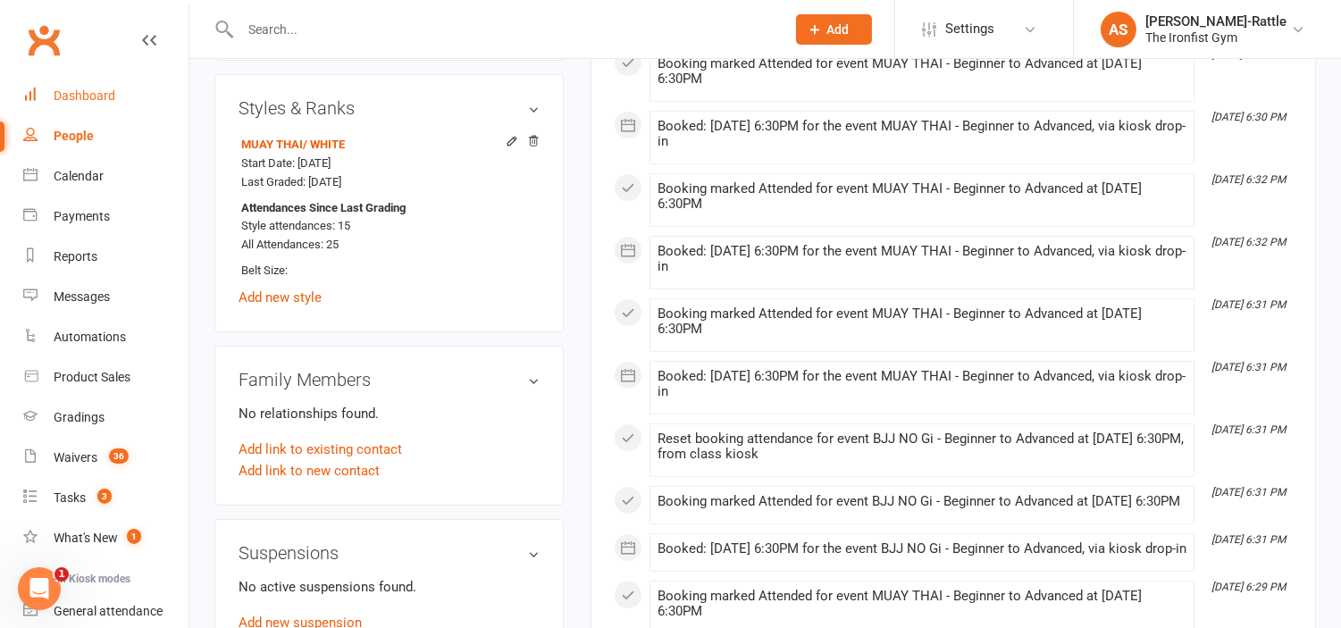
click at [110, 86] on link "Dashboard" at bounding box center [105, 96] width 165 height 40
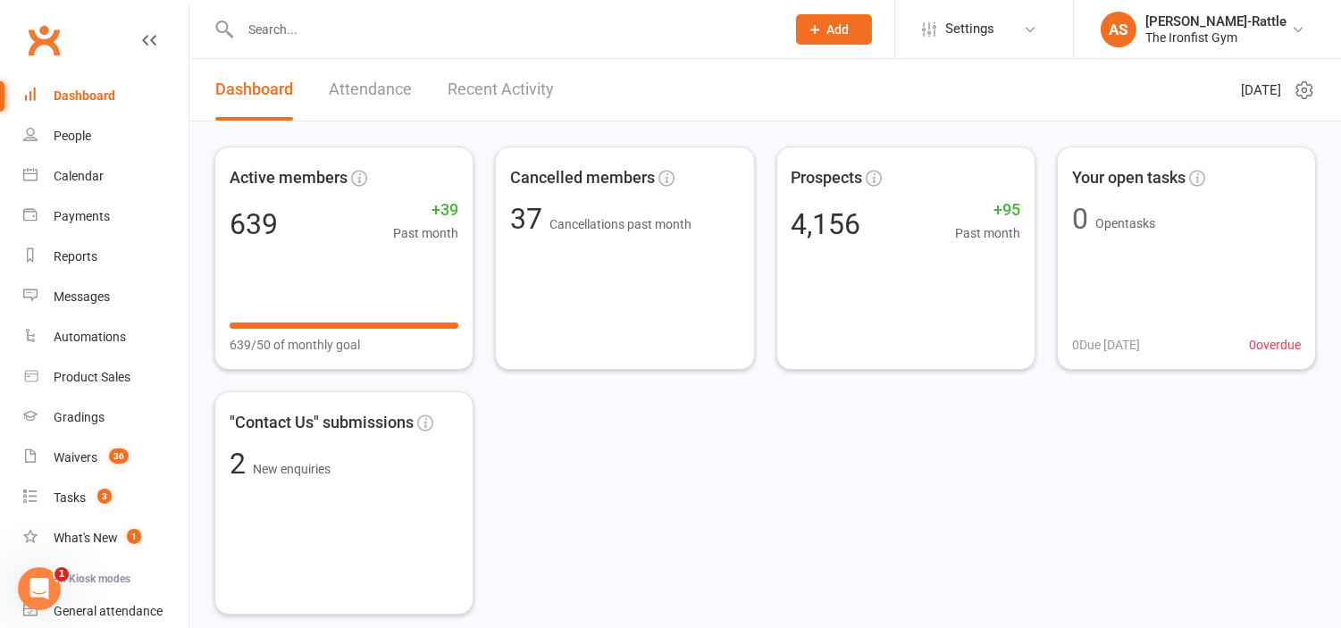
click at [463, 24] on input "text" at bounding box center [504, 29] width 538 height 25
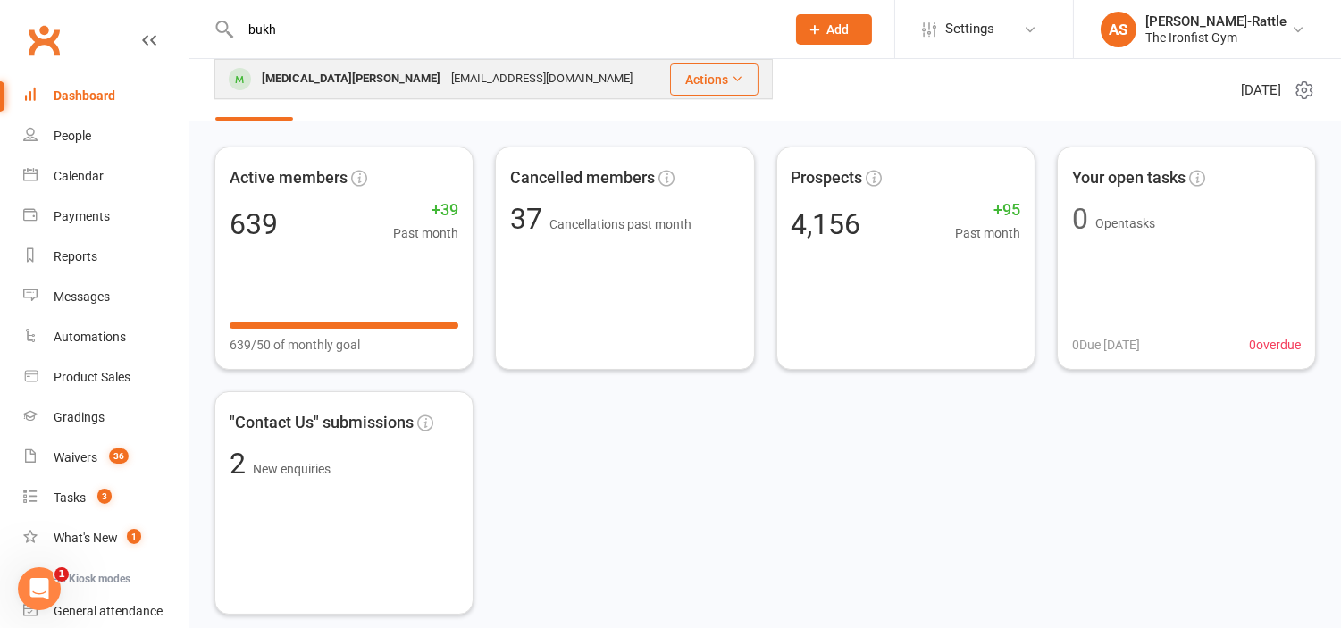
type input "bukh"
click at [446, 72] on div "[EMAIL_ADDRESS][DOMAIN_NAME]" at bounding box center [542, 79] width 192 height 26
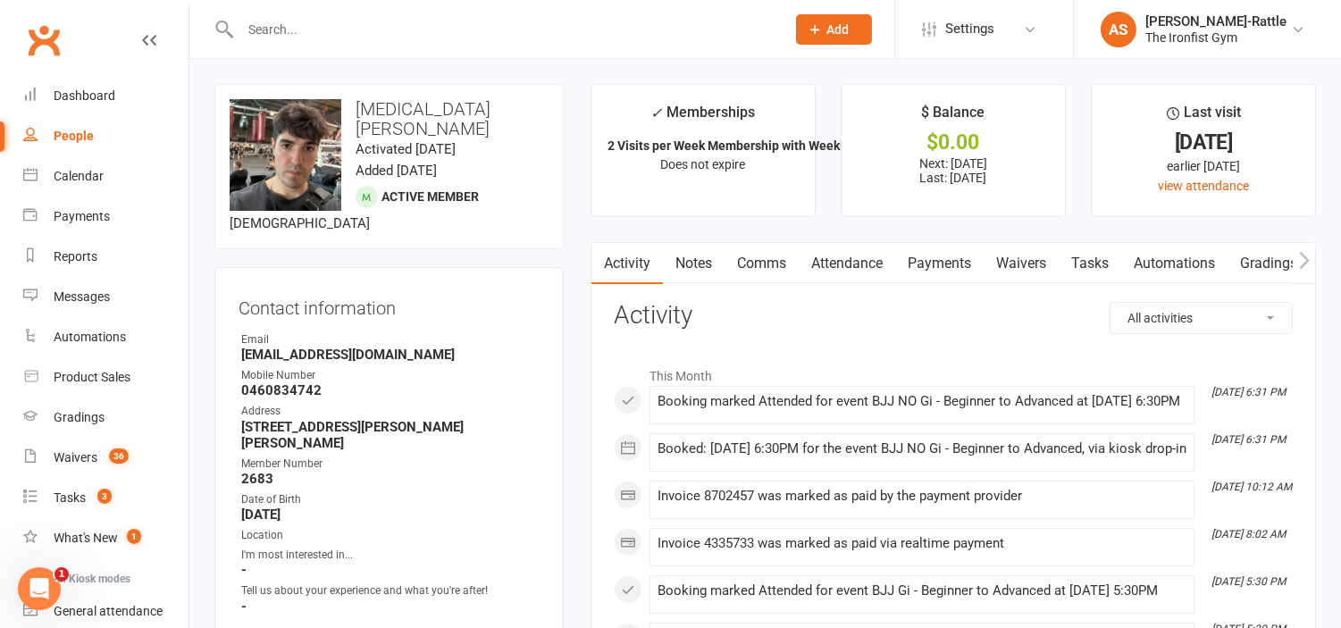
click at [952, 265] on link "Payments" at bounding box center [939, 263] width 88 height 41
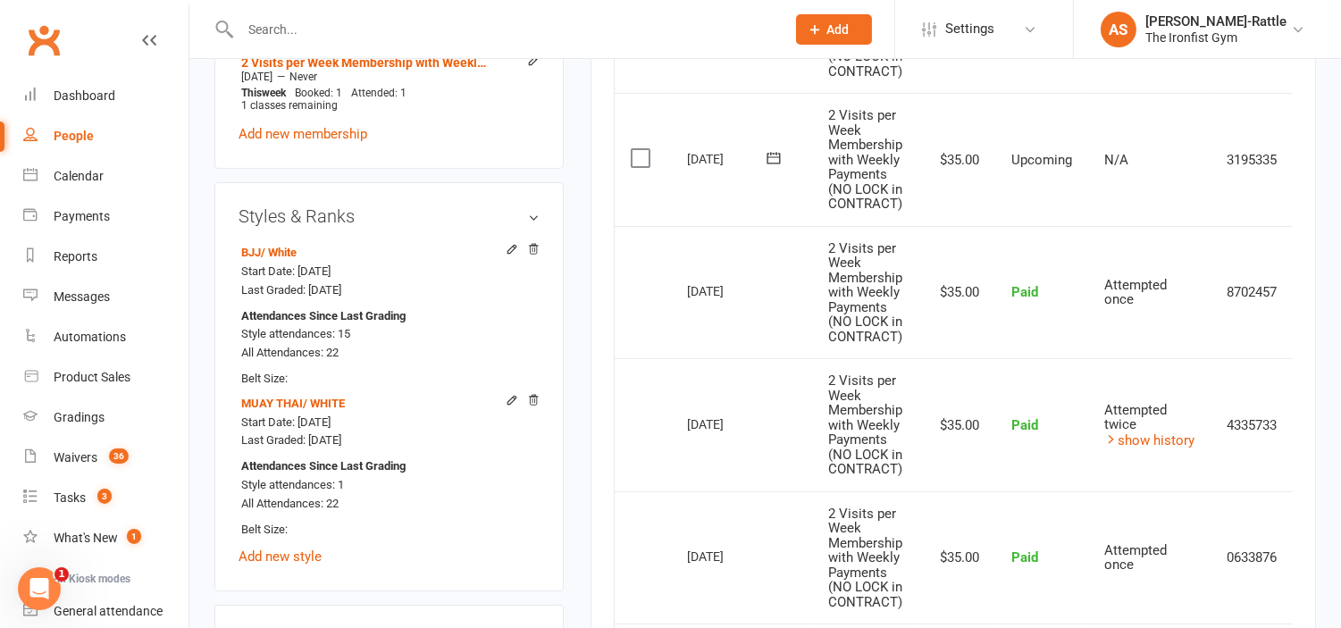
scroll to position [860, 0]
click at [73, 83] on link "Dashboard" at bounding box center [105, 96] width 165 height 40
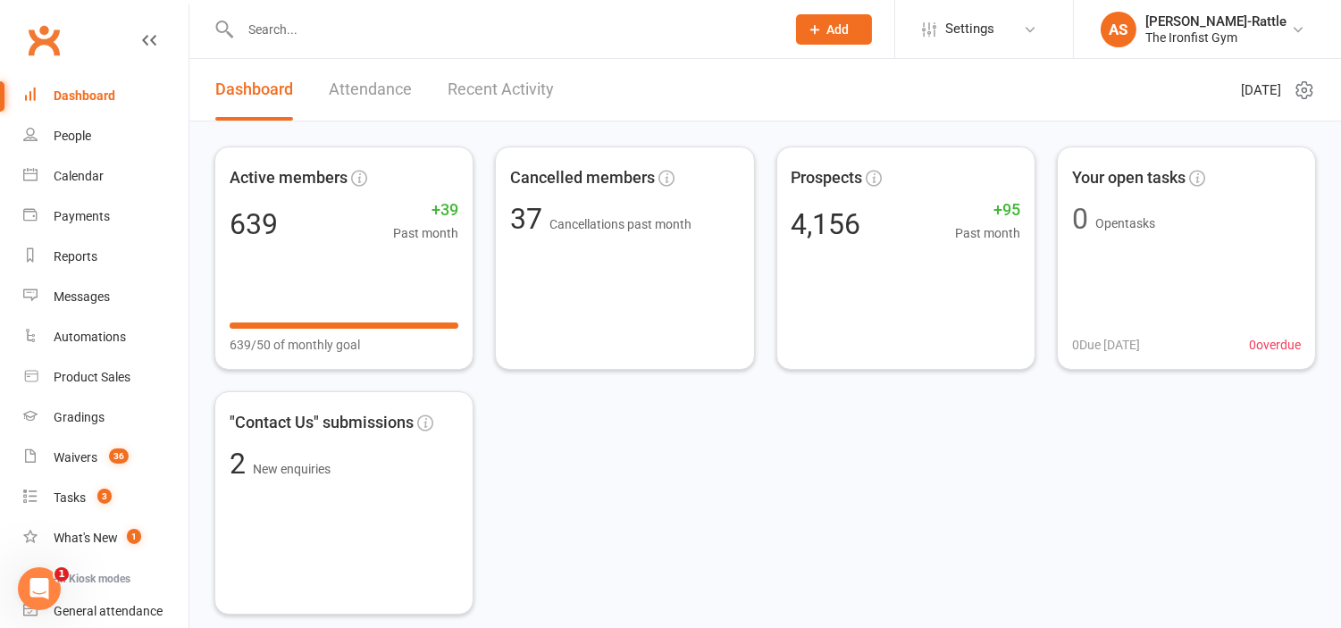
click at [23, 76] on link "Dashboard" at bounding box center [105, 96] width 165 height 40
